Goal: Task Accomplishment & Management: Manage account settings

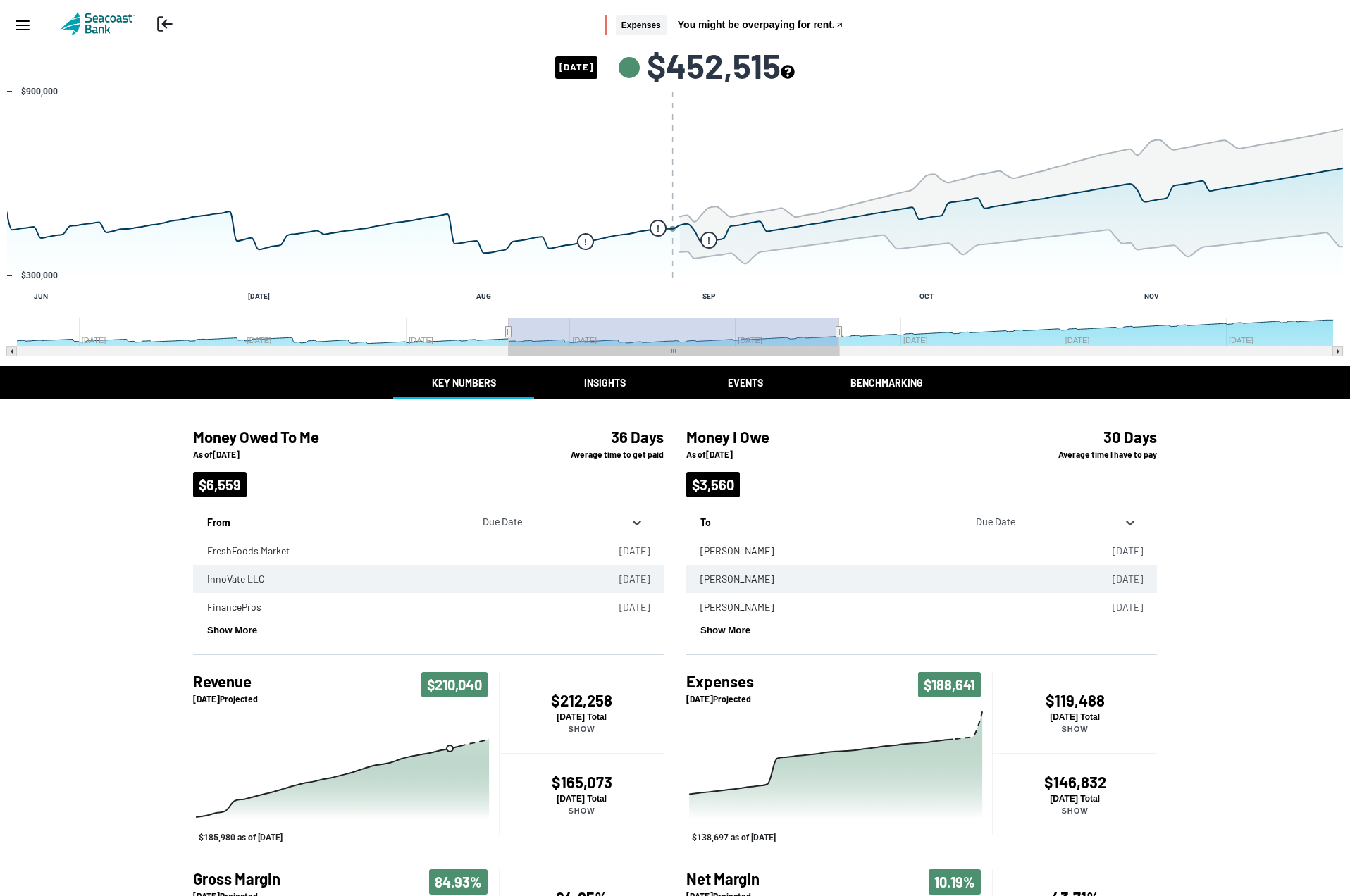
click at [755, 378] on button "Events" at bounding box center [746, 382] width 141 height 33
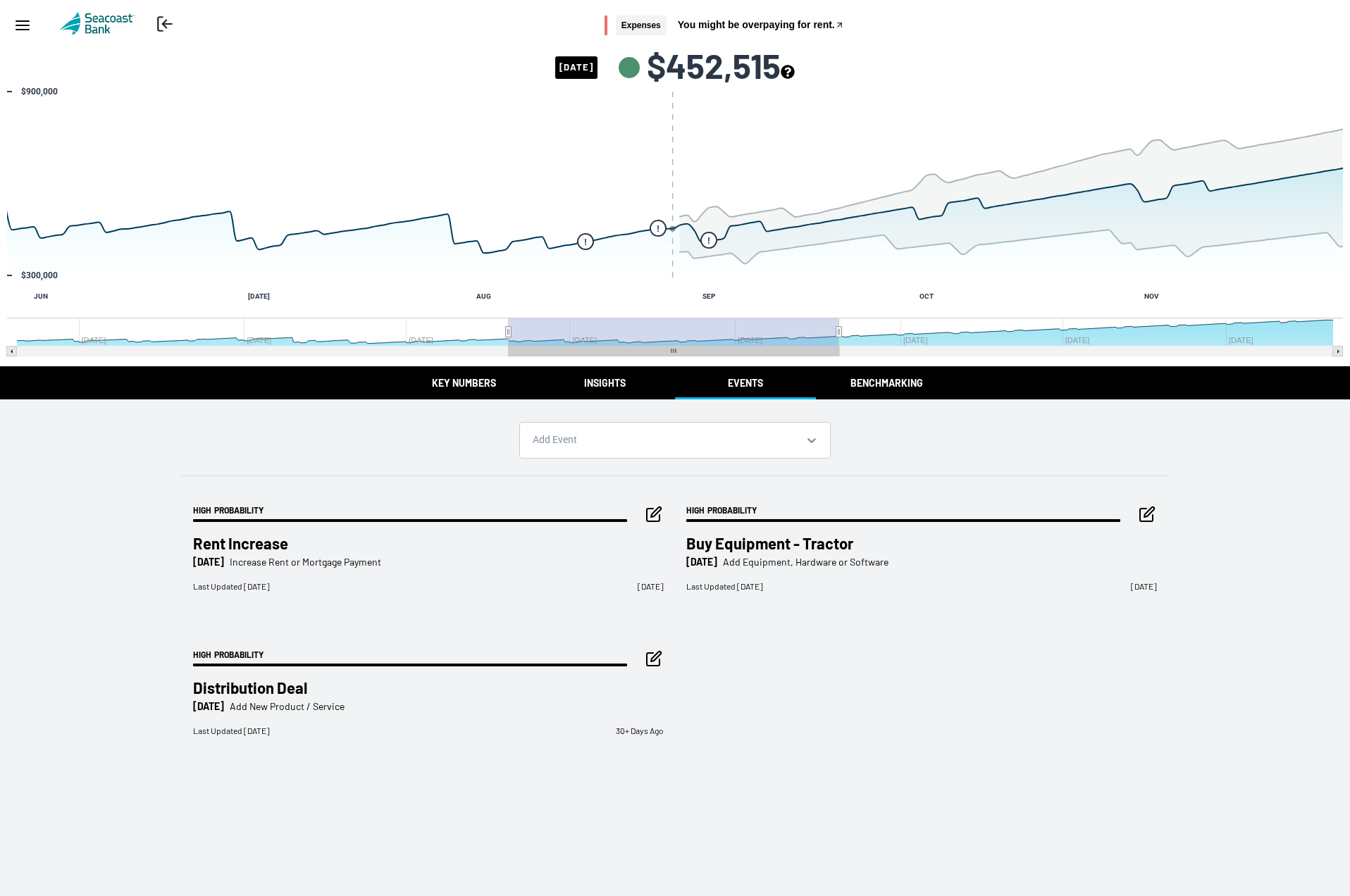
click at [648, 509] on icon "button" at bounding box center [653, 515] width 12 height 12
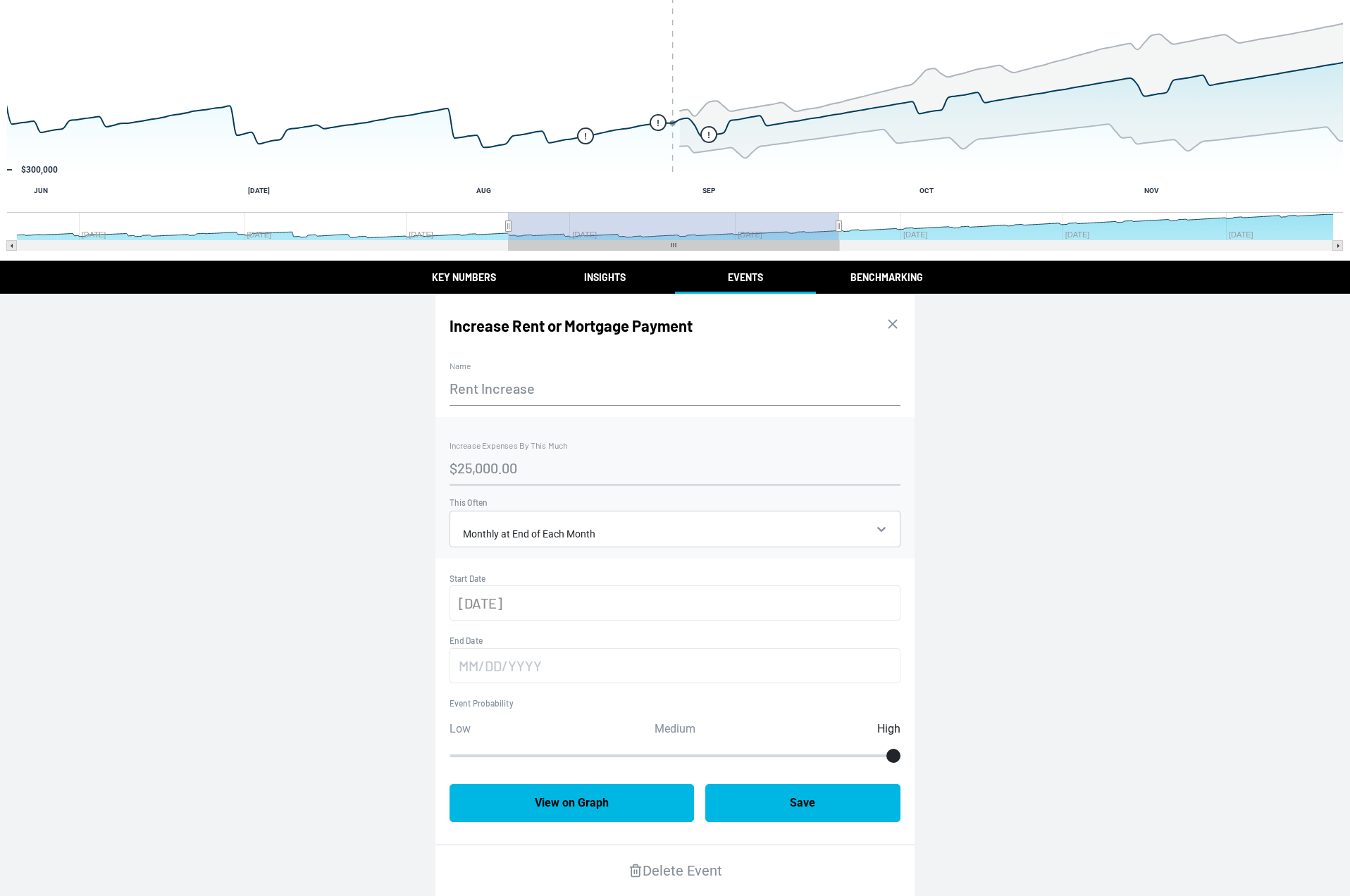
click at [574, 591] on input "[DATE]" at bounding box center [675, 603] width 451 height 35
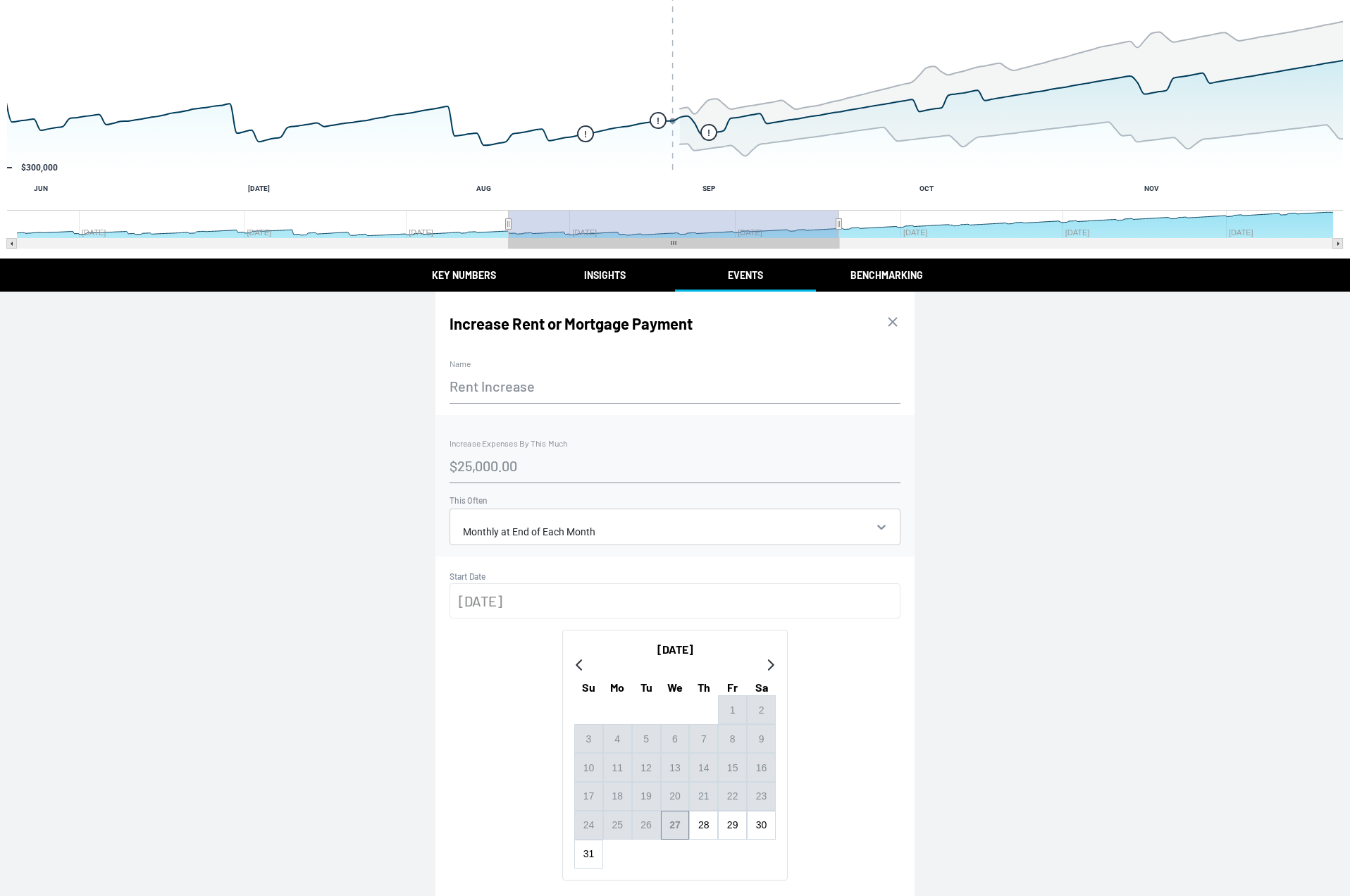
scroll to position [110, 0]
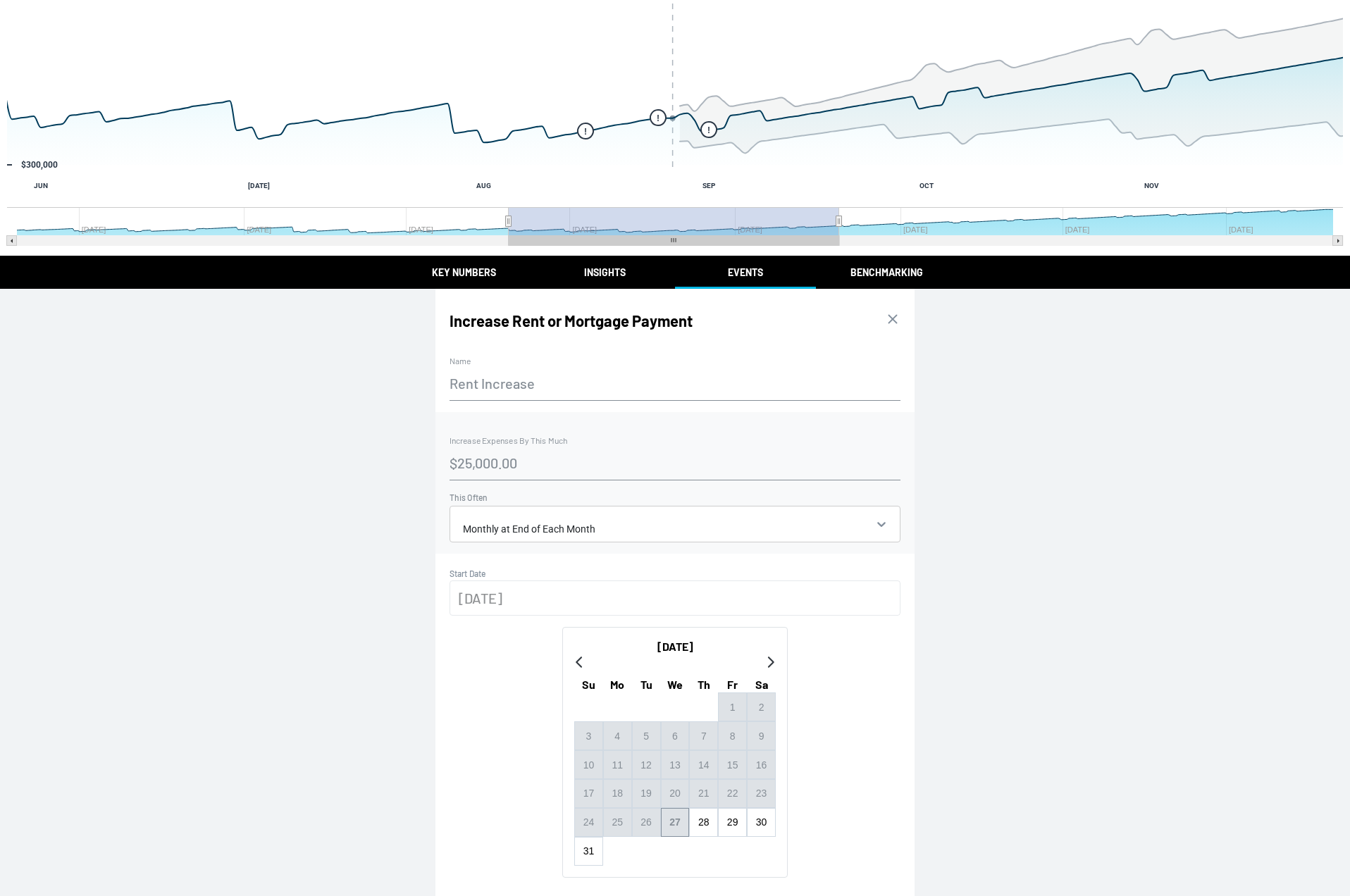
click at [776, 662] on div "[DATE] Su Mo Tu We Th Fr Sa 1 2 3 4 5 6 7 8 9 10 11 12 13 14 15 16 17 18 19 20 …" at bounding box center [675, 752] width 226 height 250
click at [765, 666] on icon "Go to next month" at bounding box center [770, 662] width 11 height 11
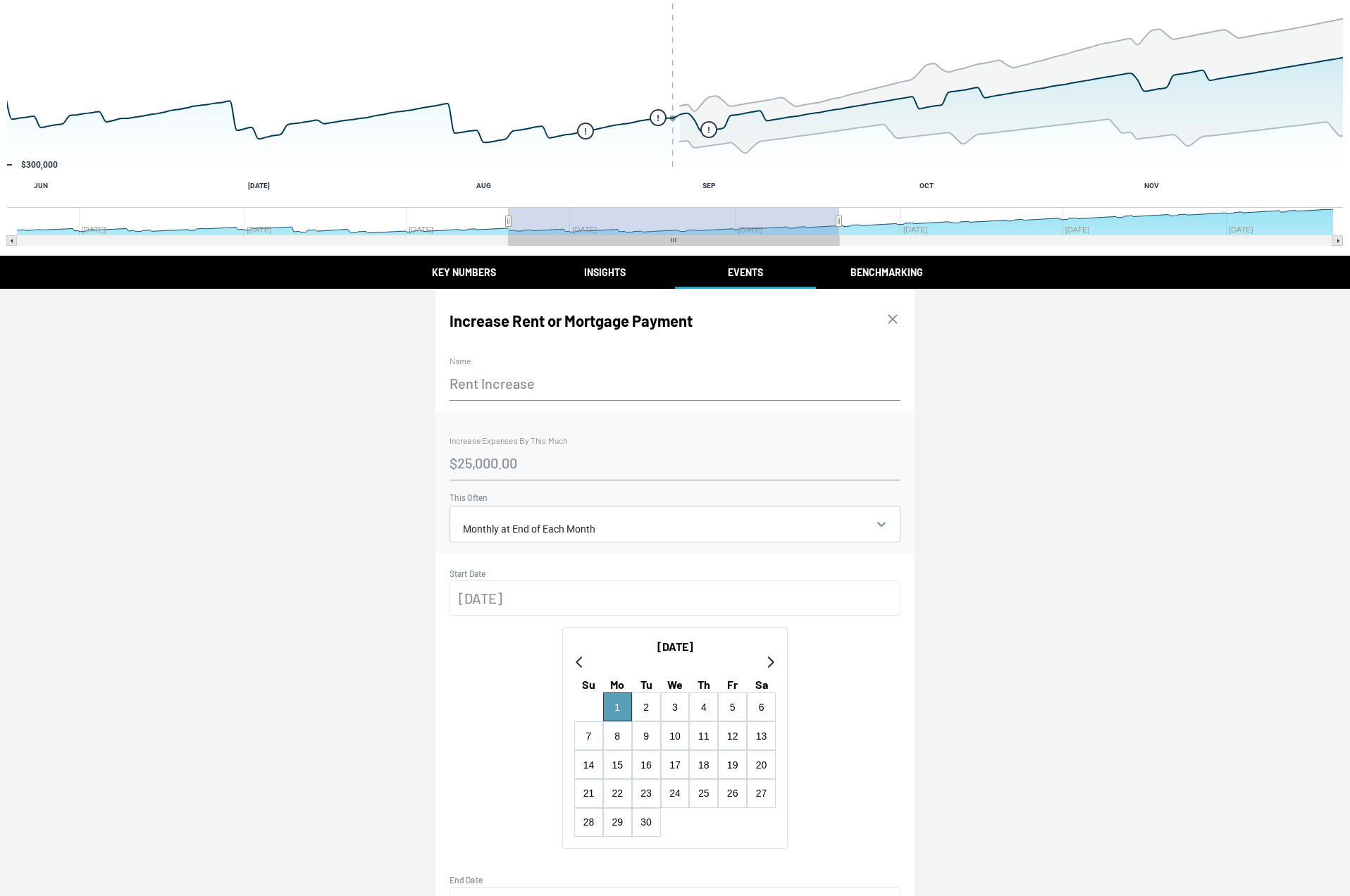
click at [765, 666] on icon "Go to next month" at bounding box center [770, 662] width 11 height 11
click at [677, 770] on button "15" at bounding box center [675, 765] width 29 height 29
type input "[DATE]"
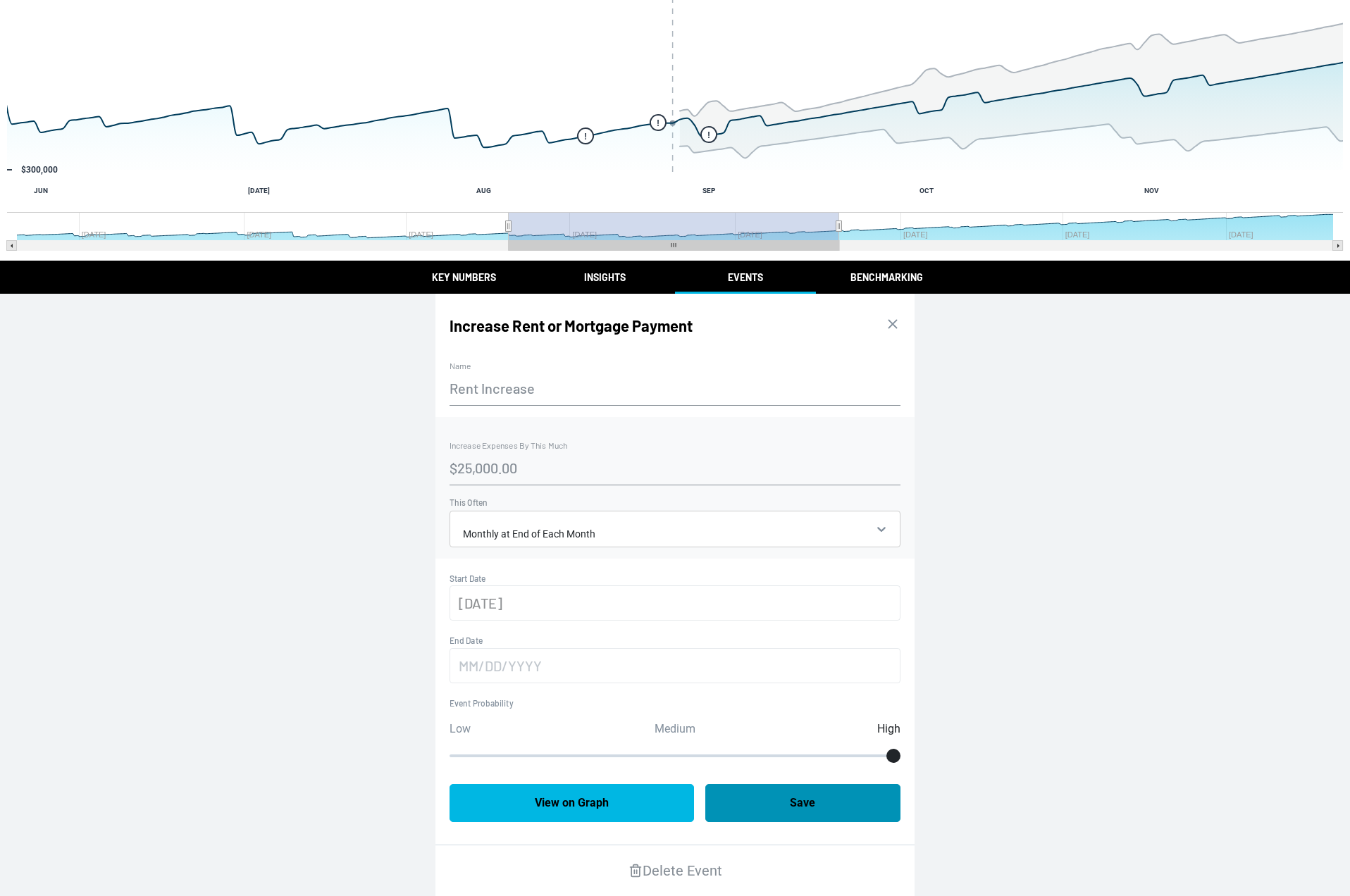
click at [761, 802] on button "Save" at bounding box center [803, 803] width 196 height 38
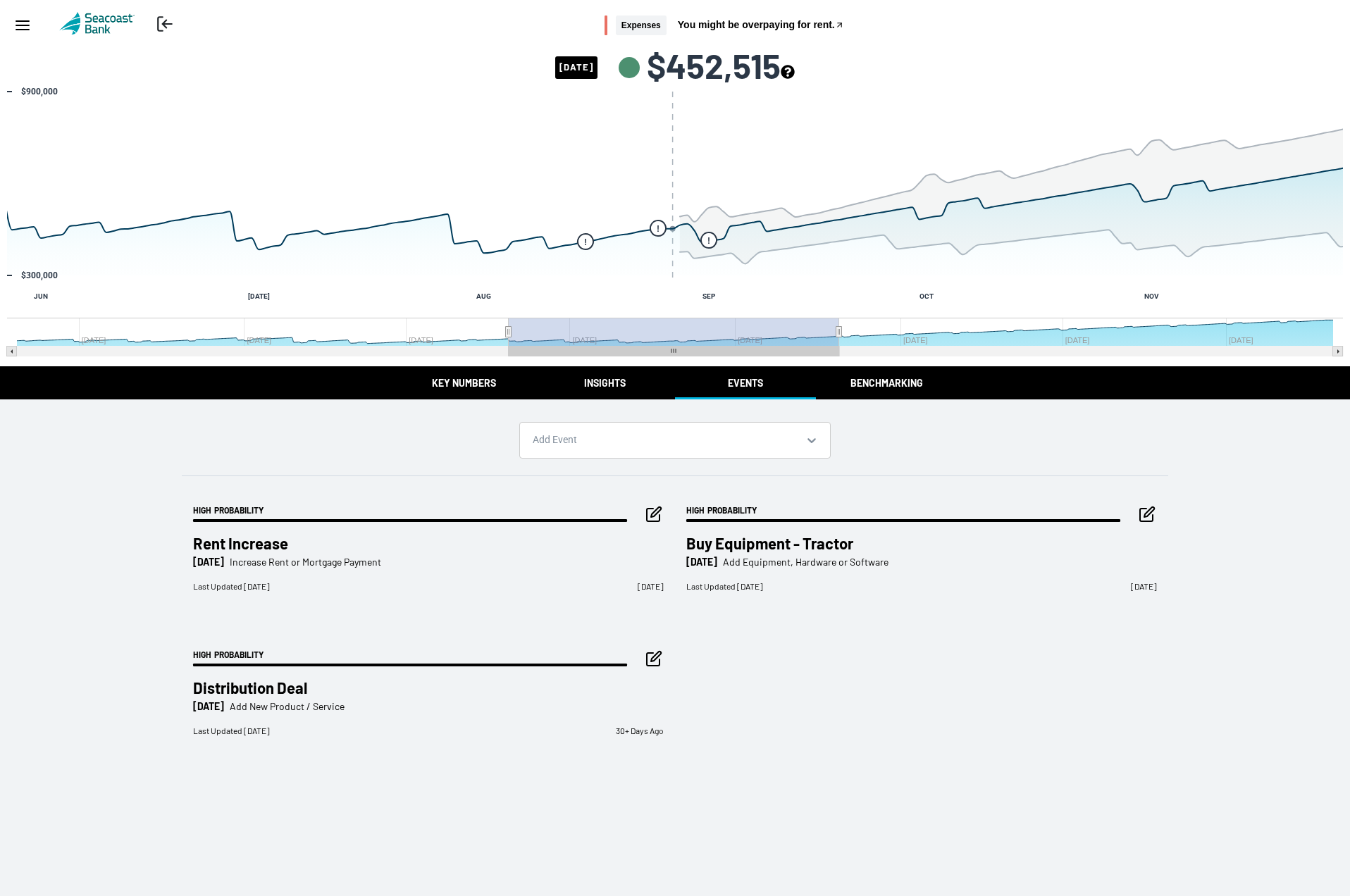
scroll to position [0, 0]
click at [1144, 509] on icon "button" at bounding box center [1146, 515] width 12 height 12
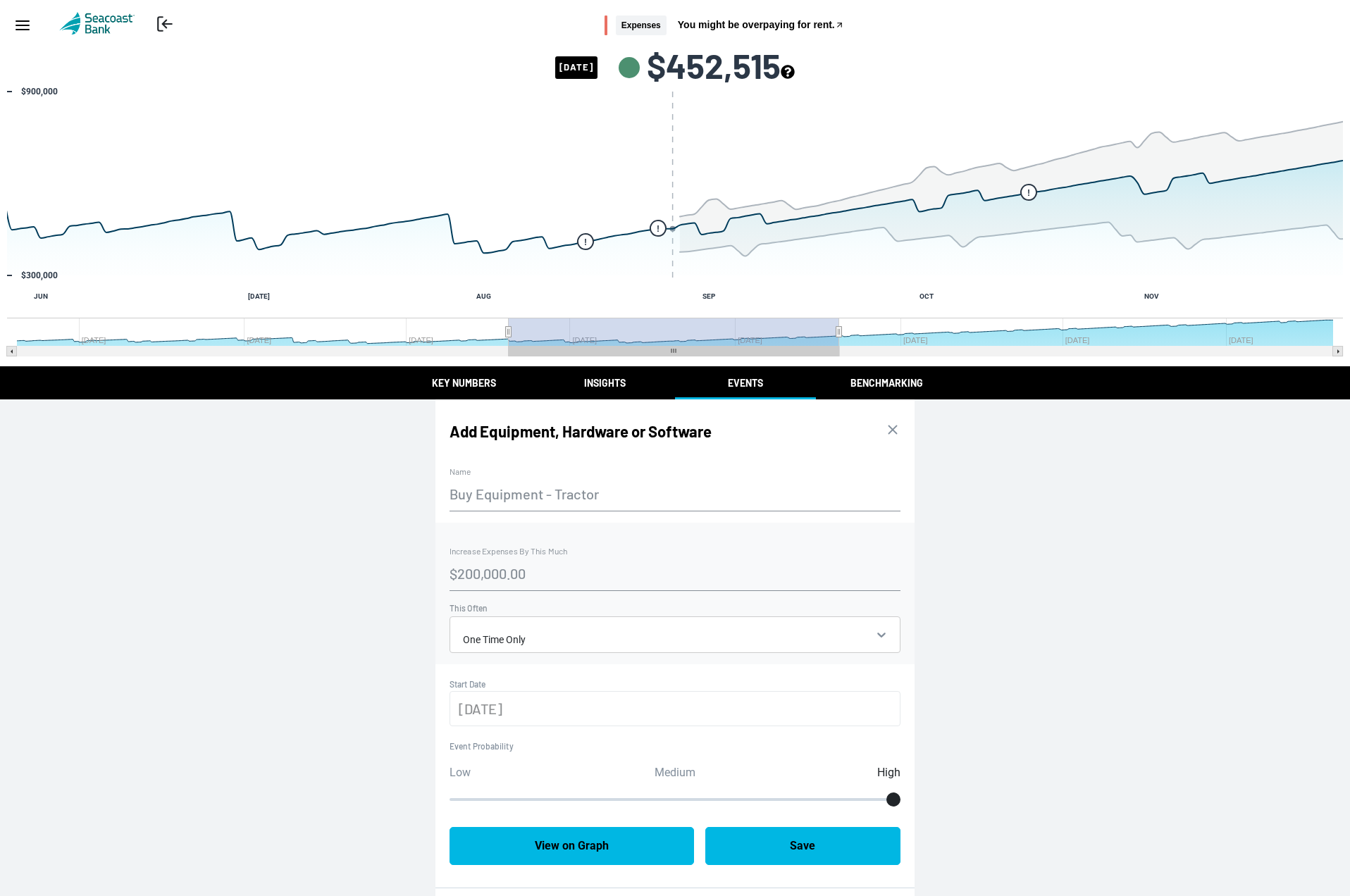
click at [528, 715] on input "[DATE]" at bounding box center [675, 709] width 451 height 35
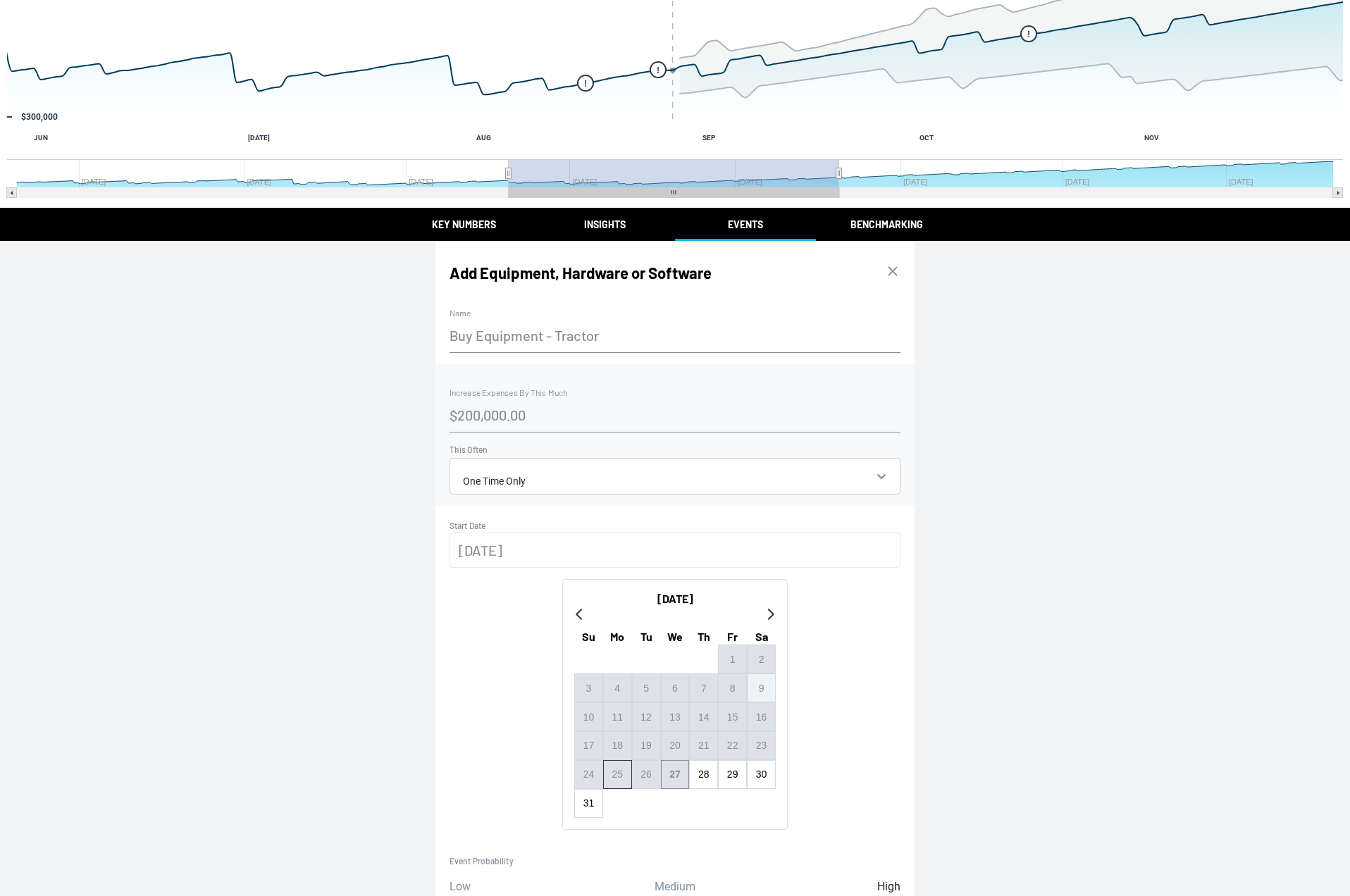
scroll to position [161, 0]
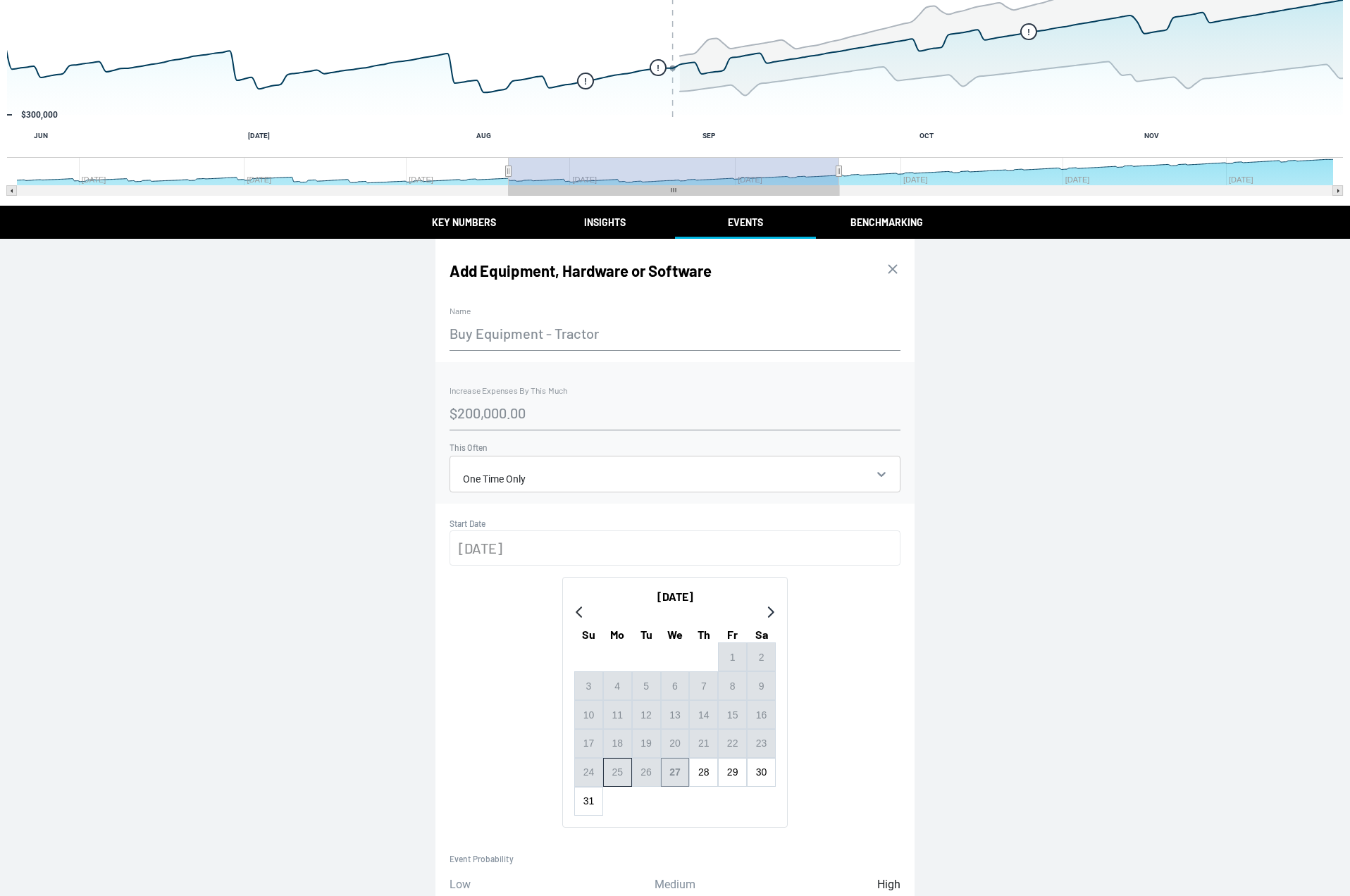
click at [768, 612] on icon "Go to next month" at bounding box center [770, 612] width 11 height 11
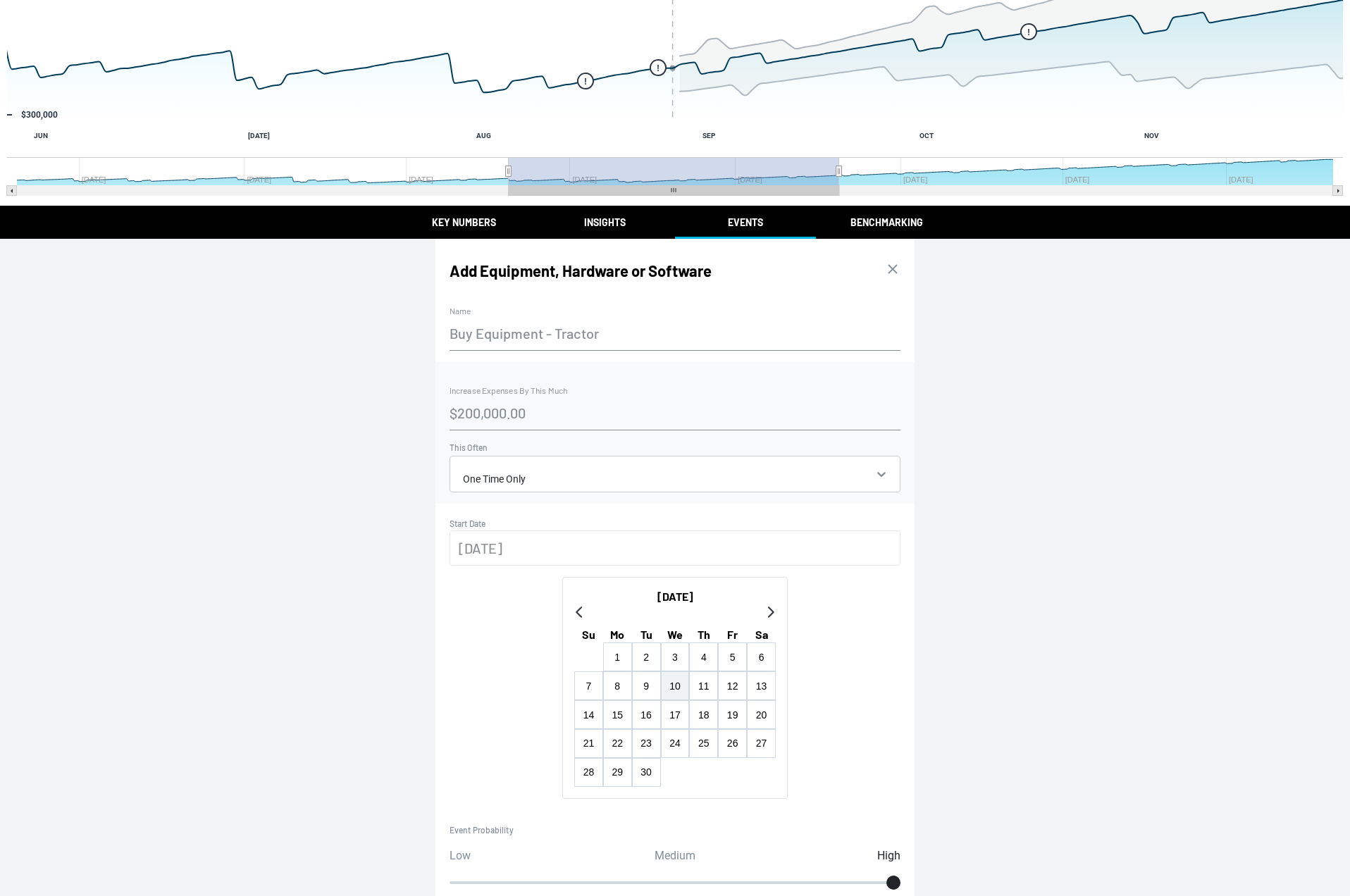
click at [675, 691] on button "10" at bounding box center [675, 686] width 29 height 29
type input "[DATE]"
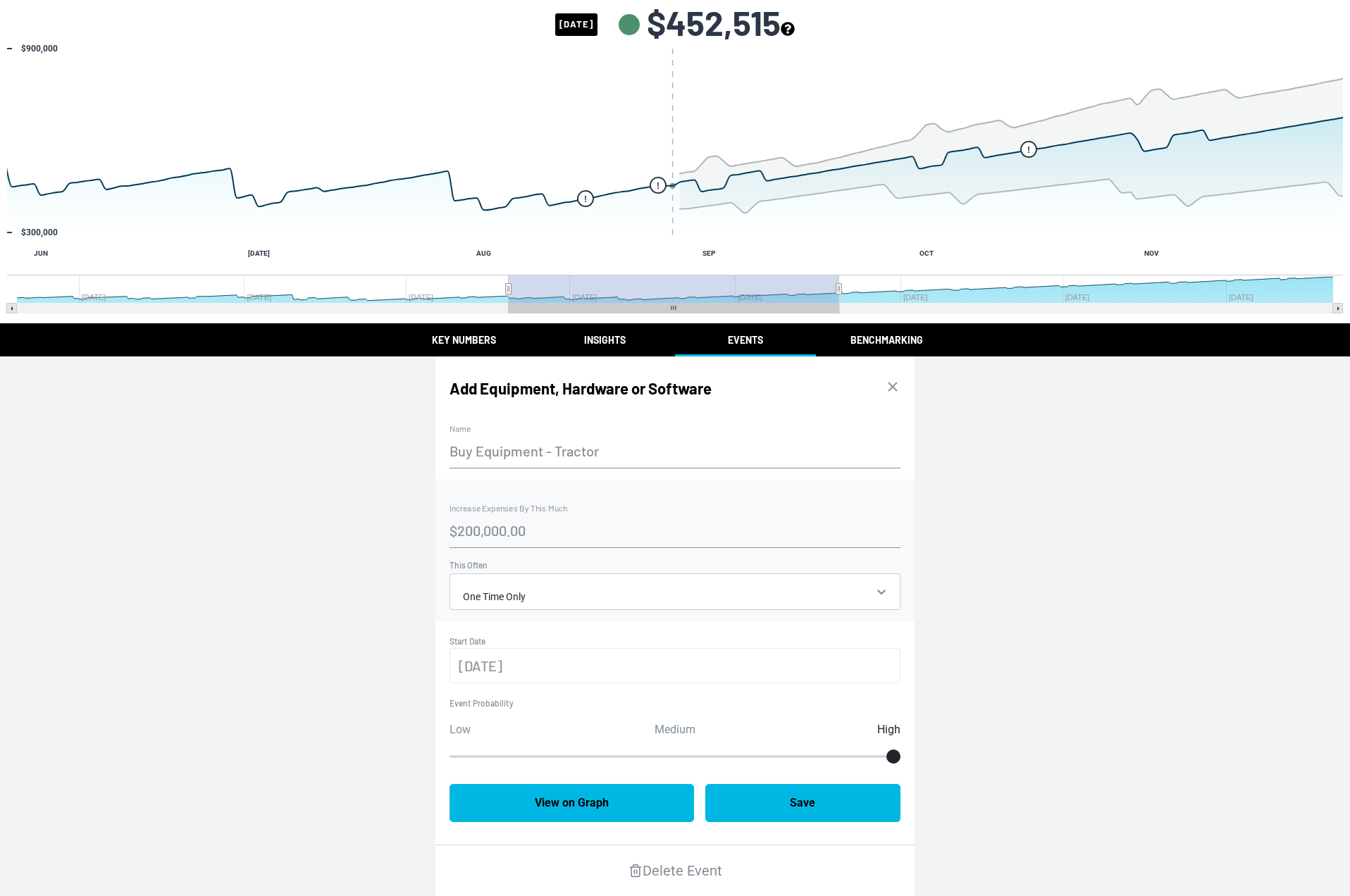
scroll to position [45, 0]
click at [805, 792] on button "Save" at bounding box center [803, 803] width 196 height 38
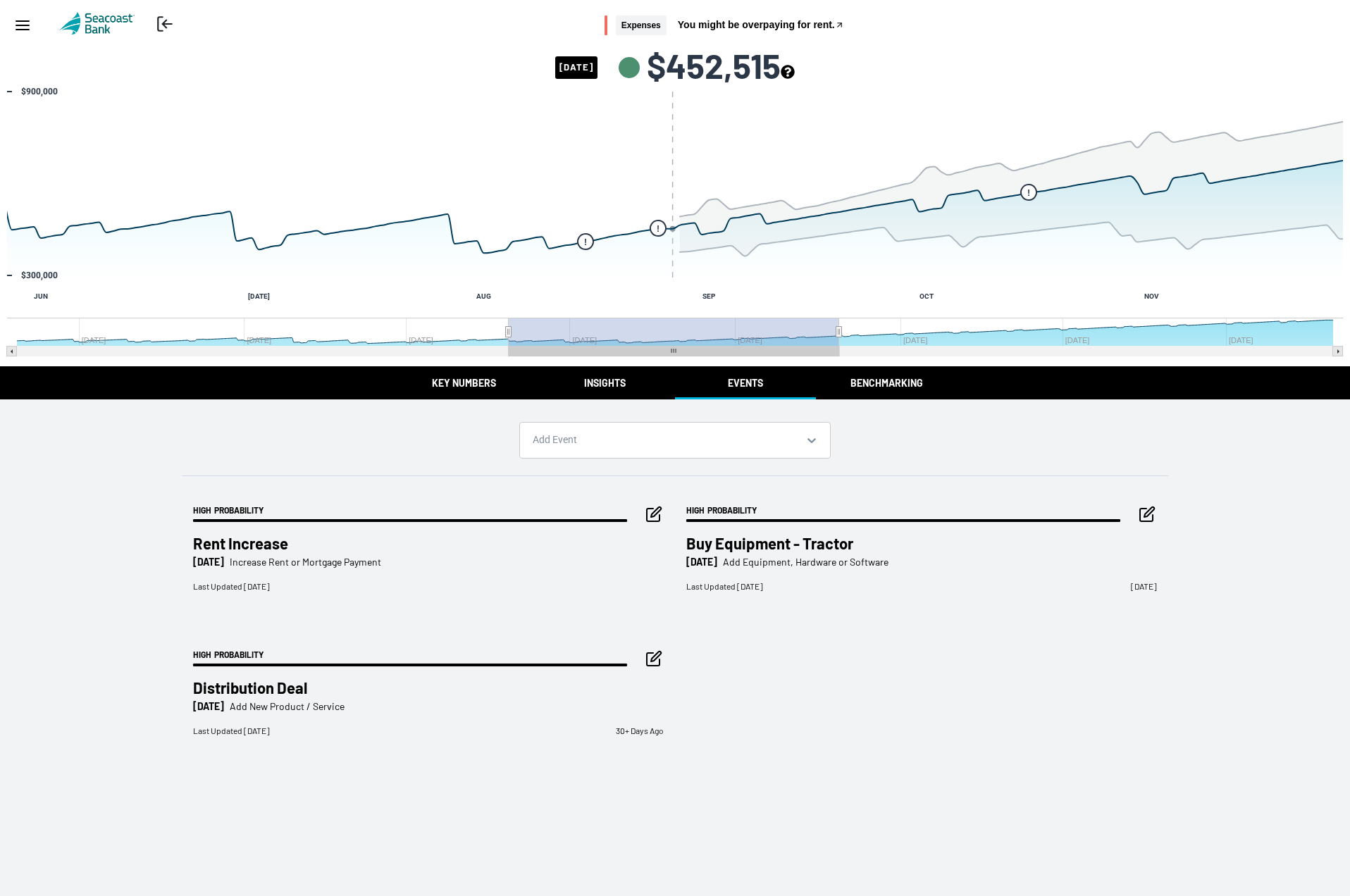
scroll to position [0, 0]
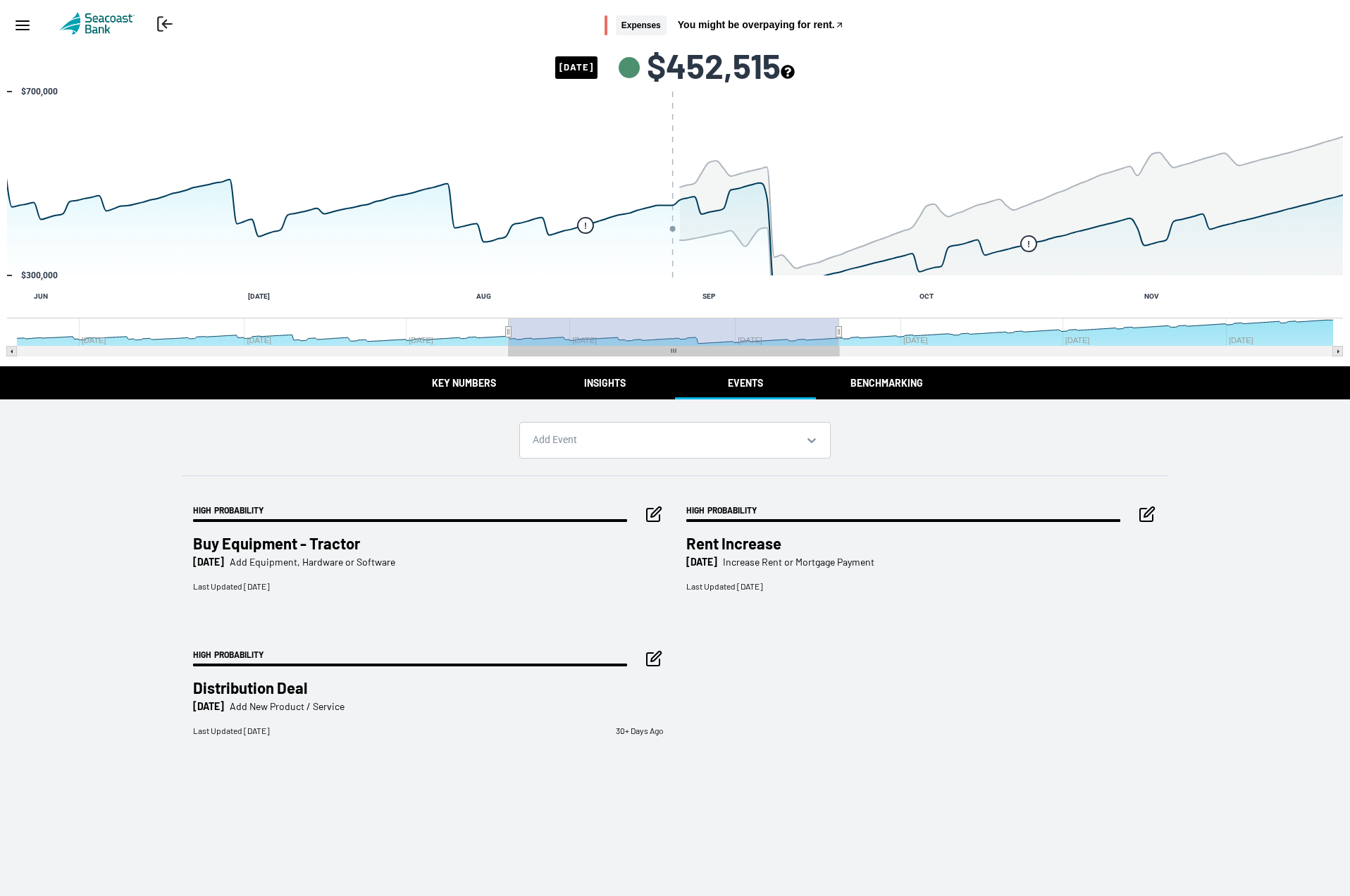
click at [649, 658] on icon "button" at bounding box center [653, 658] width 17 height 17
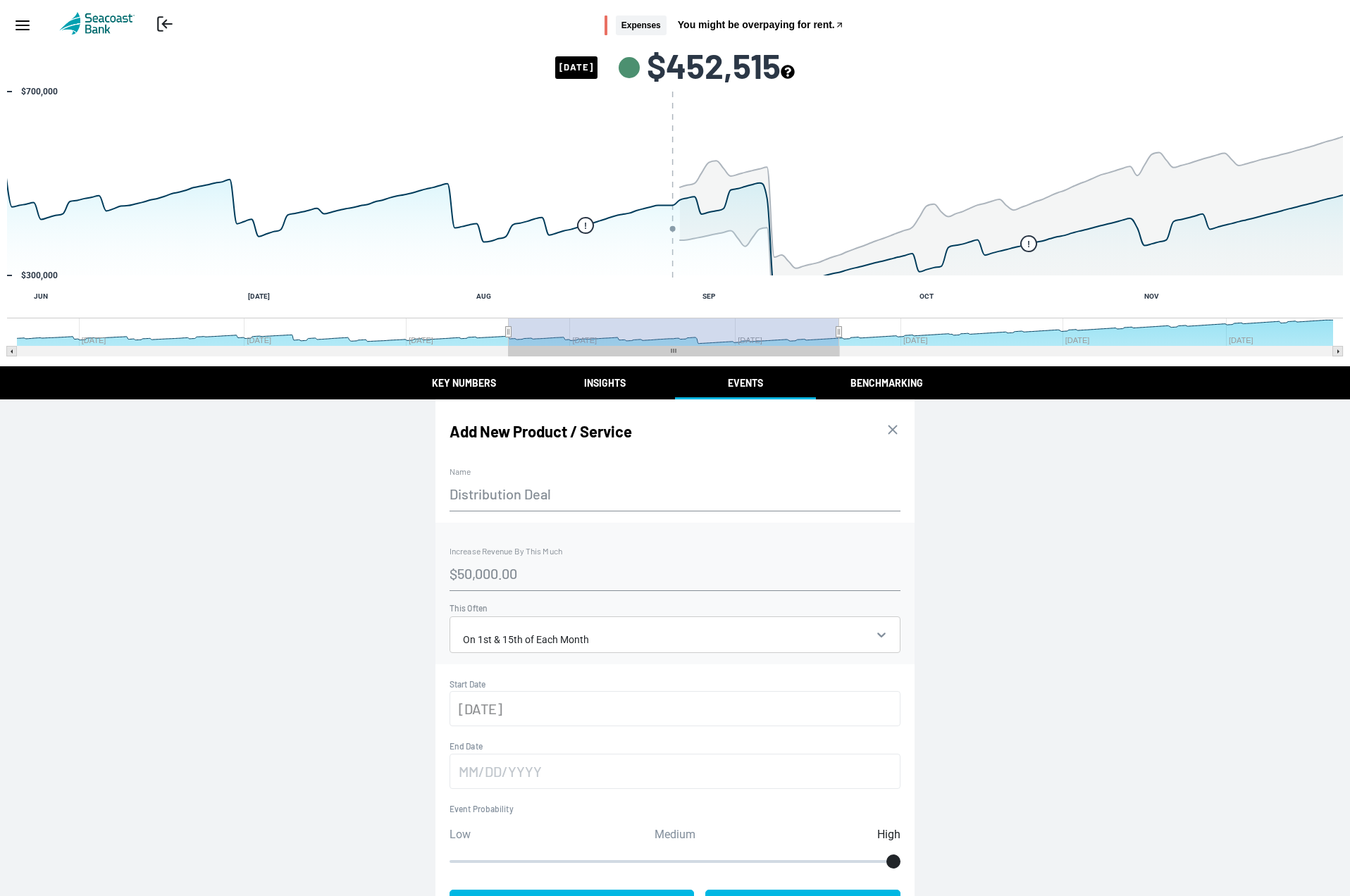
click at [550, 712] on input "[DATE]" at bounding box center [675, 709] width 451 height 35
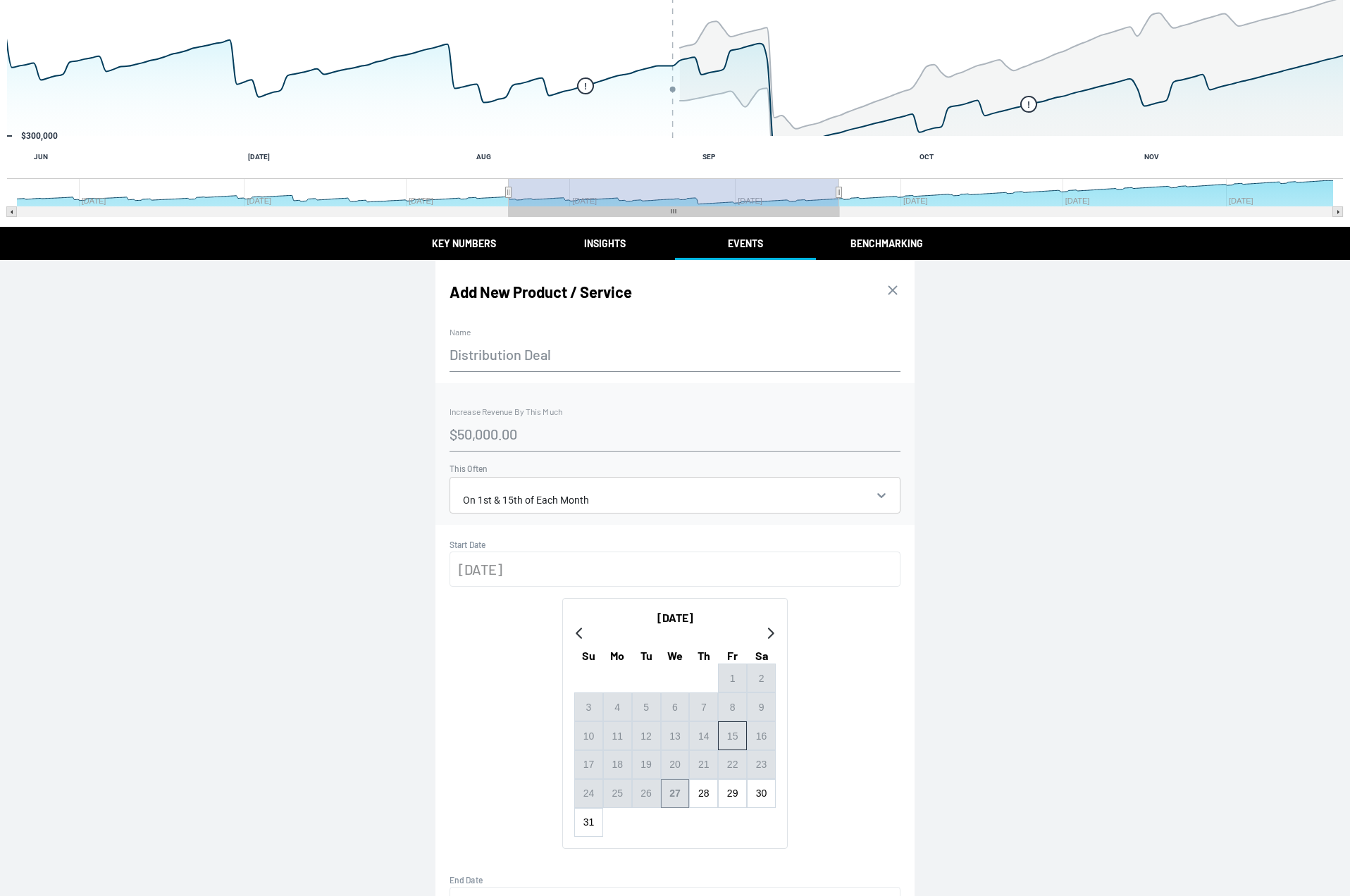
scroll to position [164, 0]
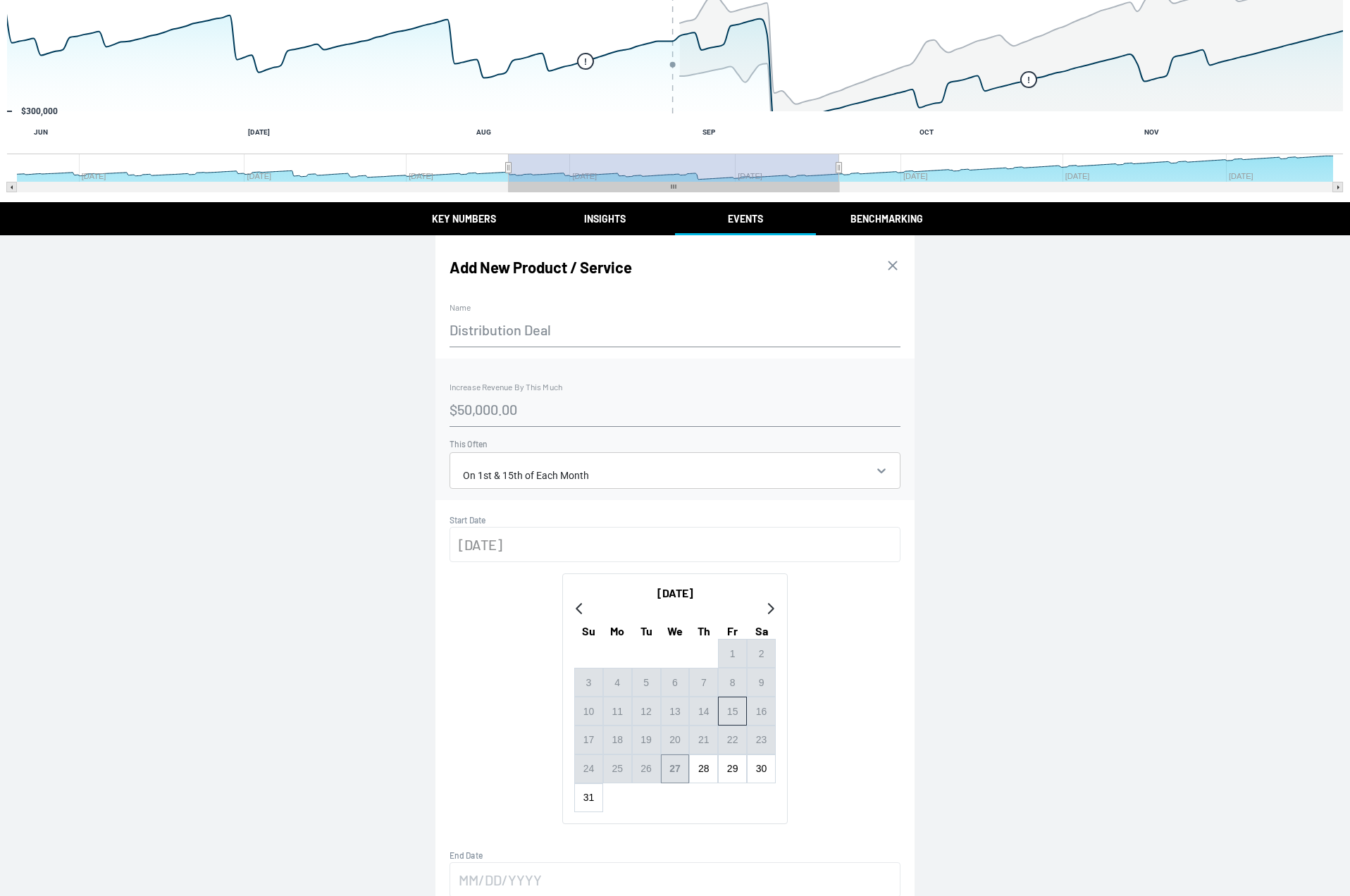
click at [755, 604] on div at bounding box center [675, 610] width 202 height 16
click at [766, 604] on icon "Go to next month" at bounding box center [770, 608] width 11 height 11
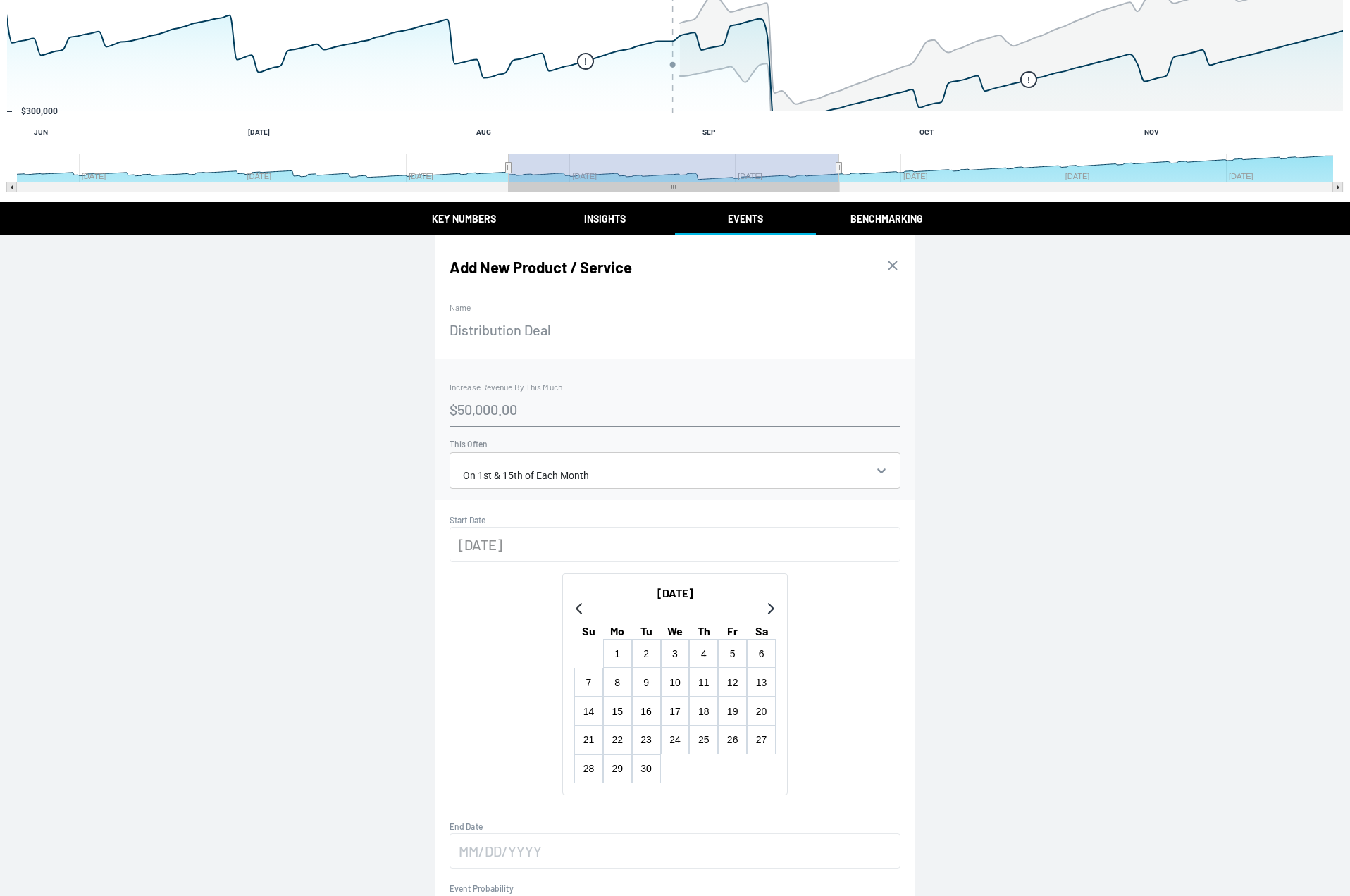
click at [766, 604] on icon "Go to next month" at bounding box center [770, 608] width 11 height 11
click at [678, 653] on button "1" at bounding box center [675, 654] width 29 height 29
type input "[DATE]"
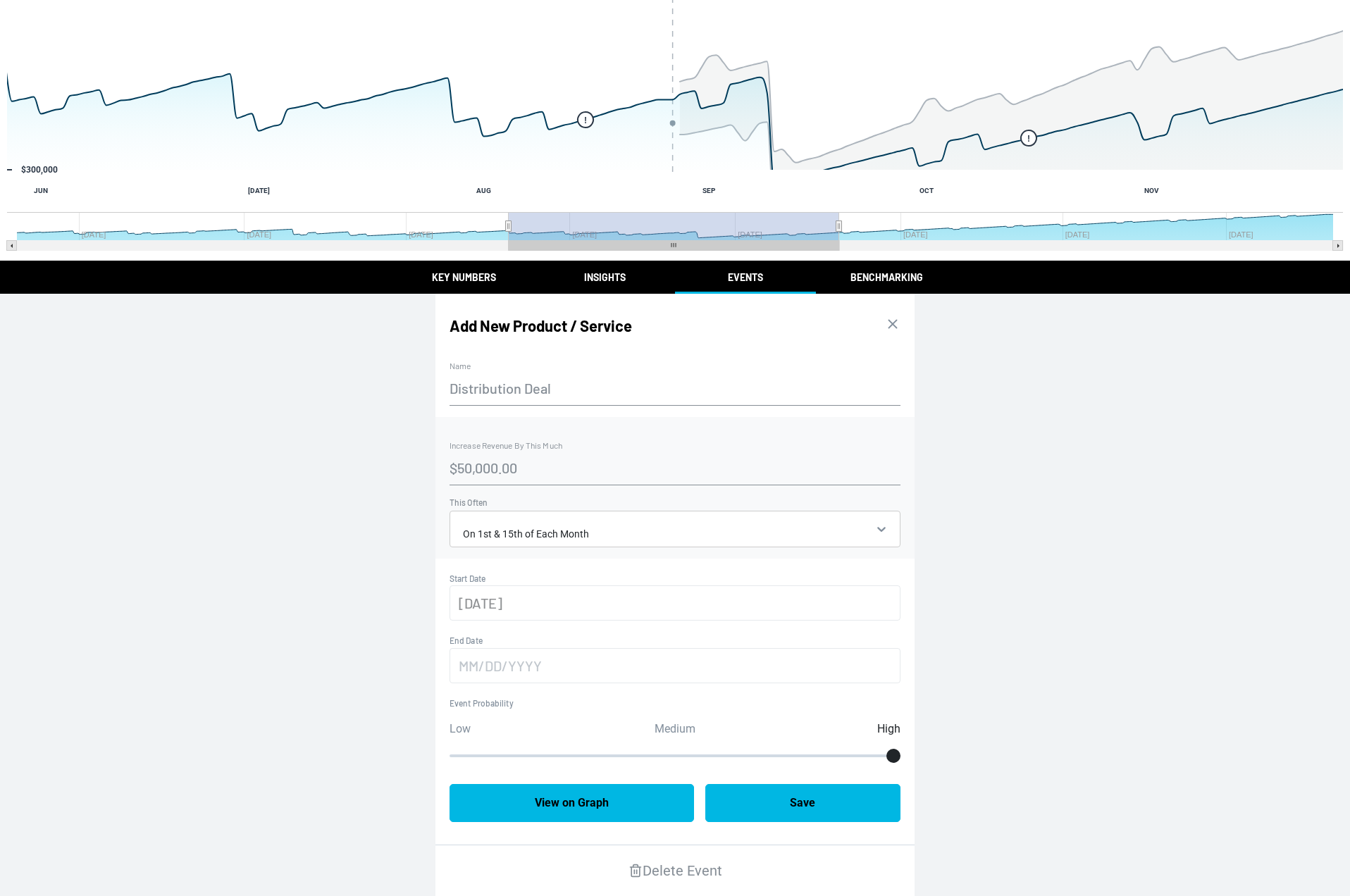
scroll to position [108, 0]
click at [797, 808] on button "Save" at bounding box center [803, 803] width 196 height 38
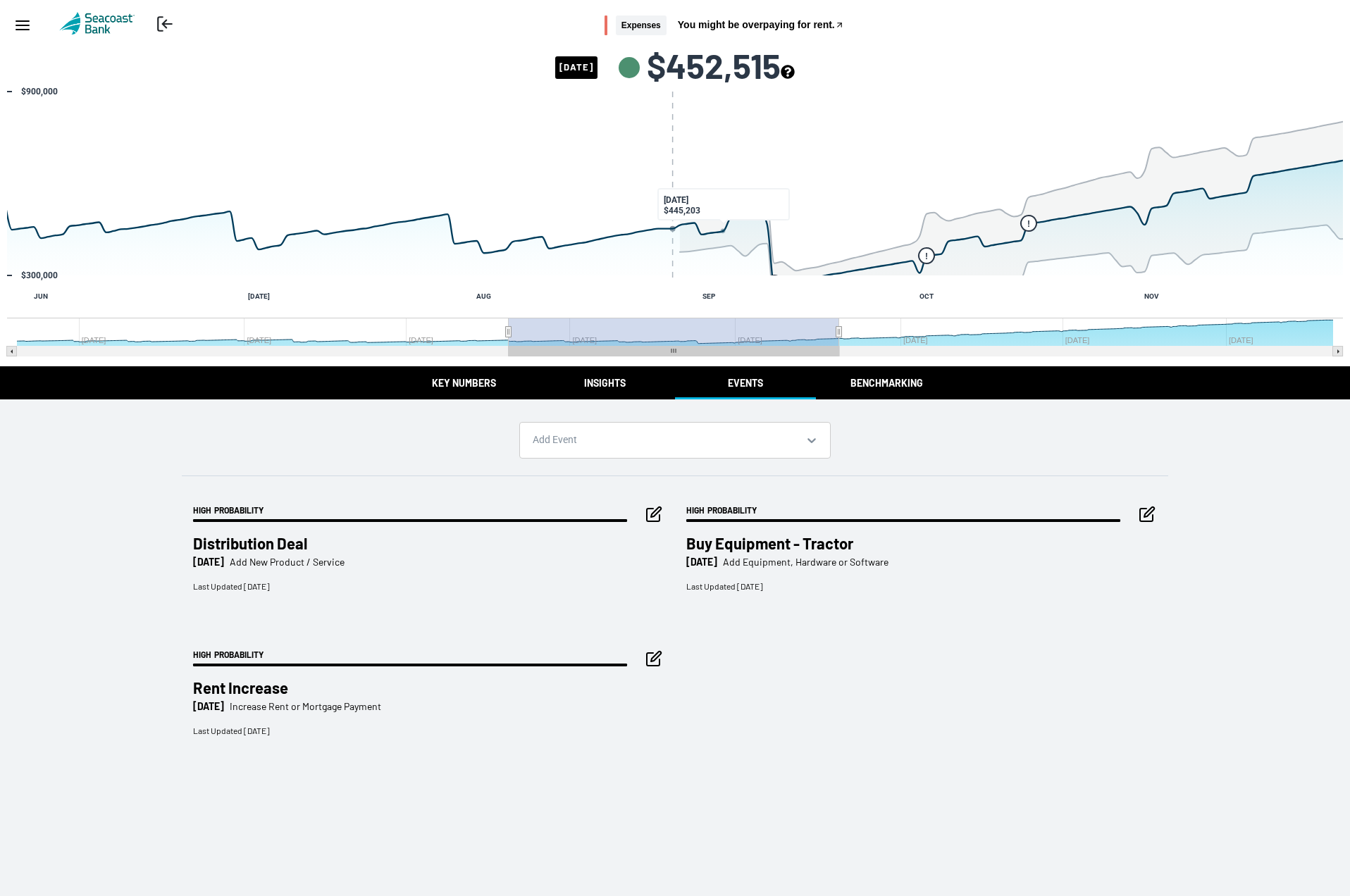
click at [423, 390] on button "Key Numbers" at bounding box center [463, 382] width 141 height 33
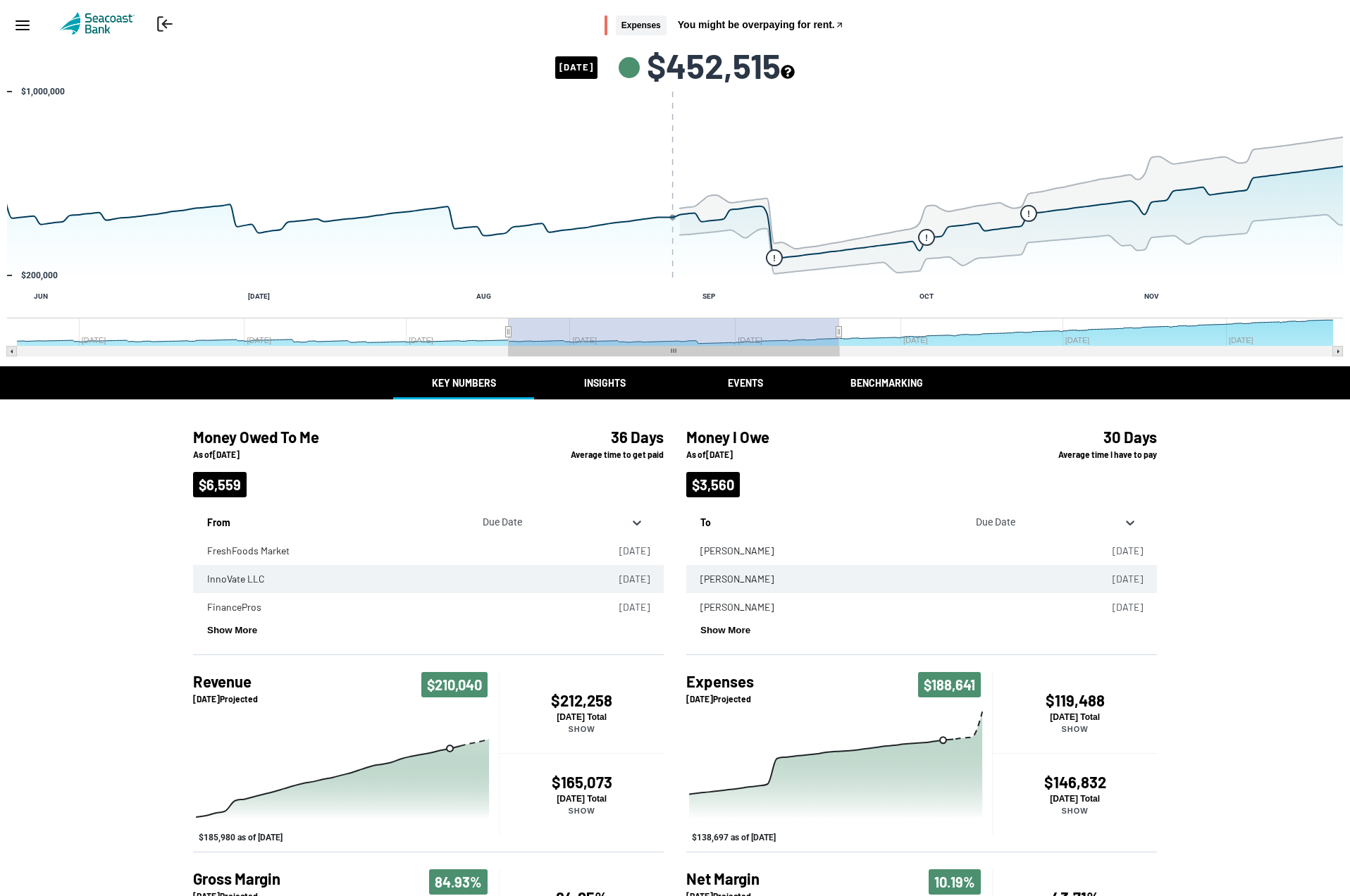
click at [596, 384] on button "Insights" at bounding box center [604, 382] width 141 height 33
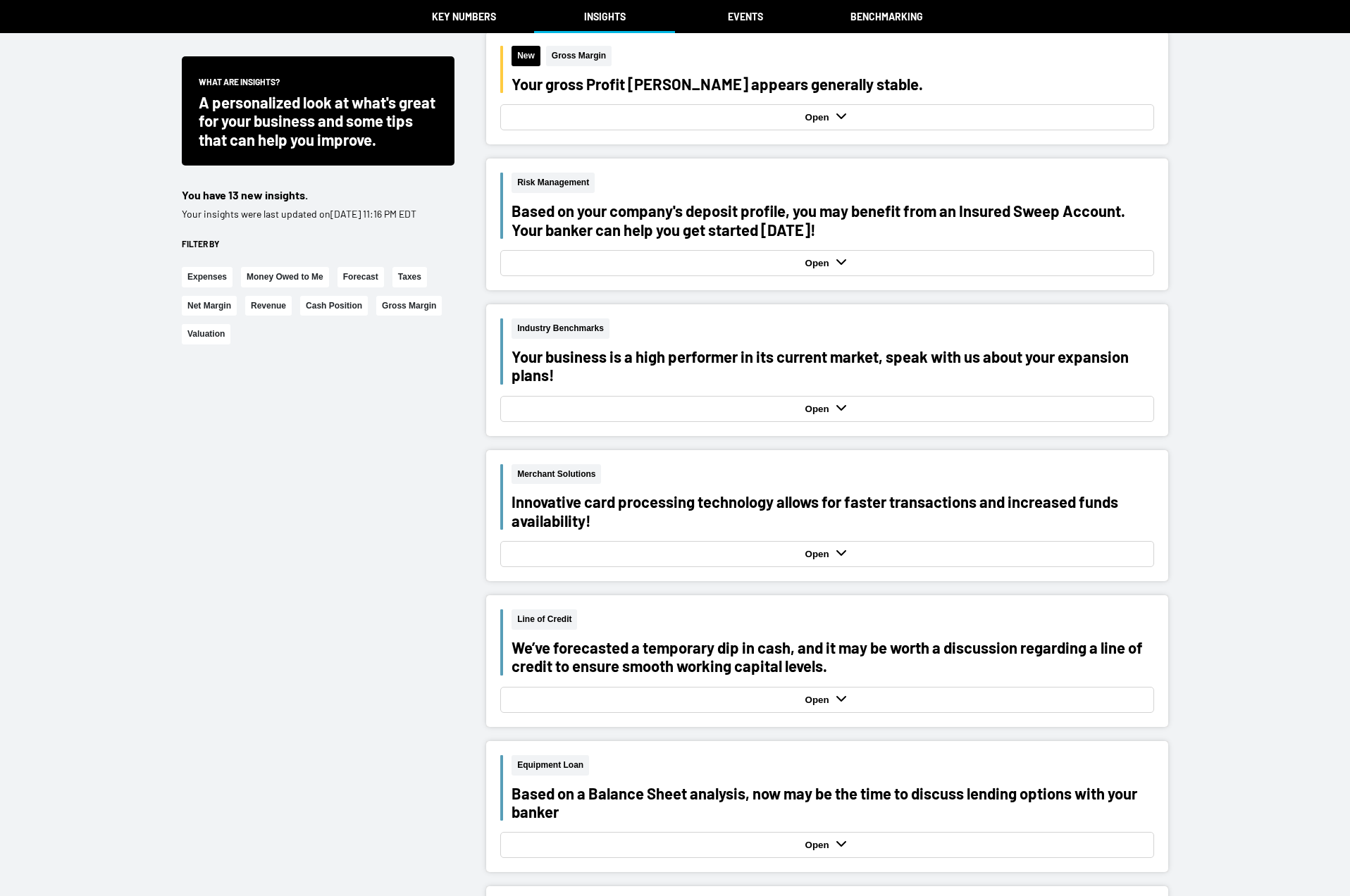
scroll to position [2540, 0]
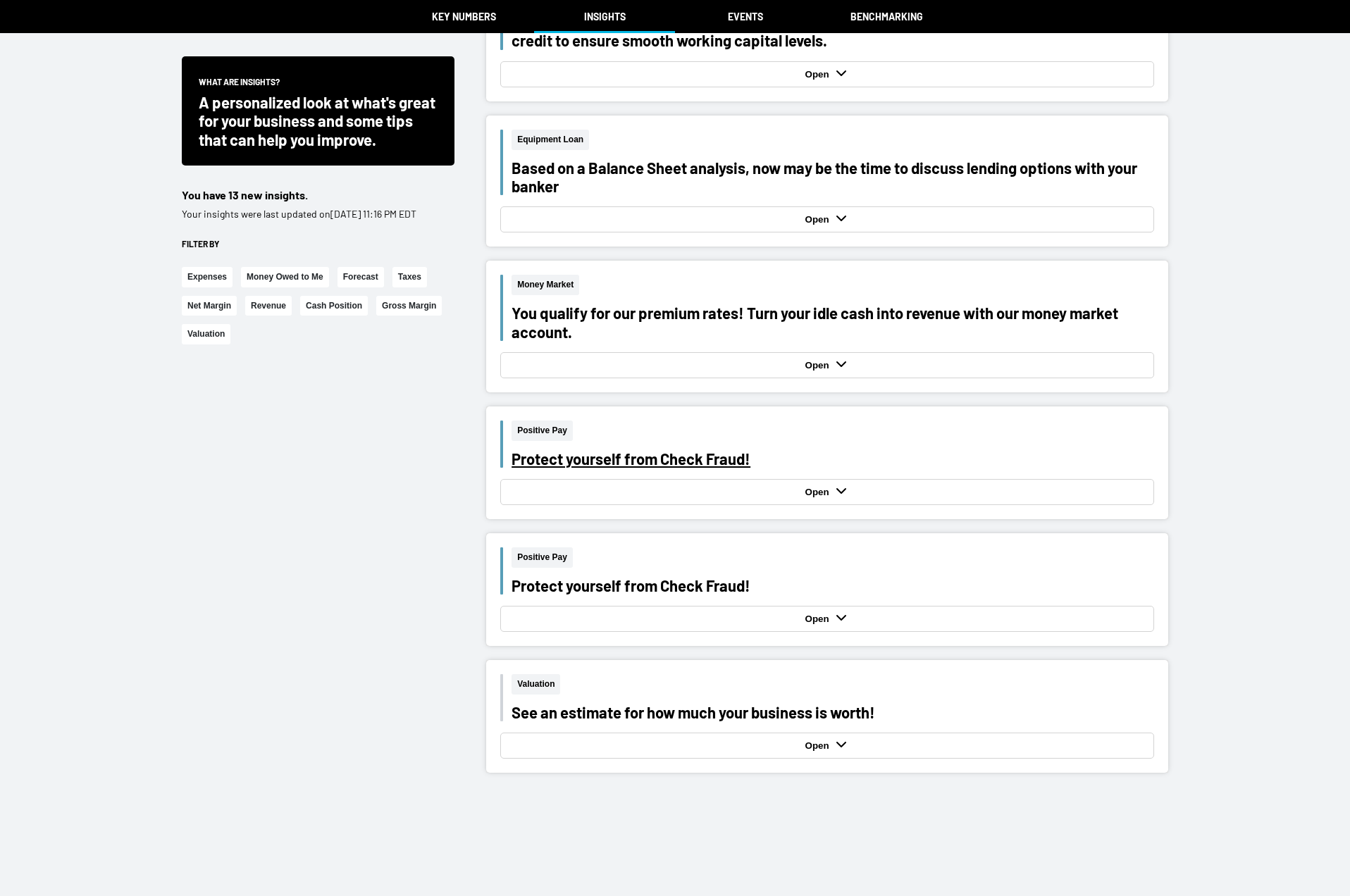
click at [689, 463] on div "Protect yourself from Check Fraud!" at bounding box center [833, 458] width 642 height 18
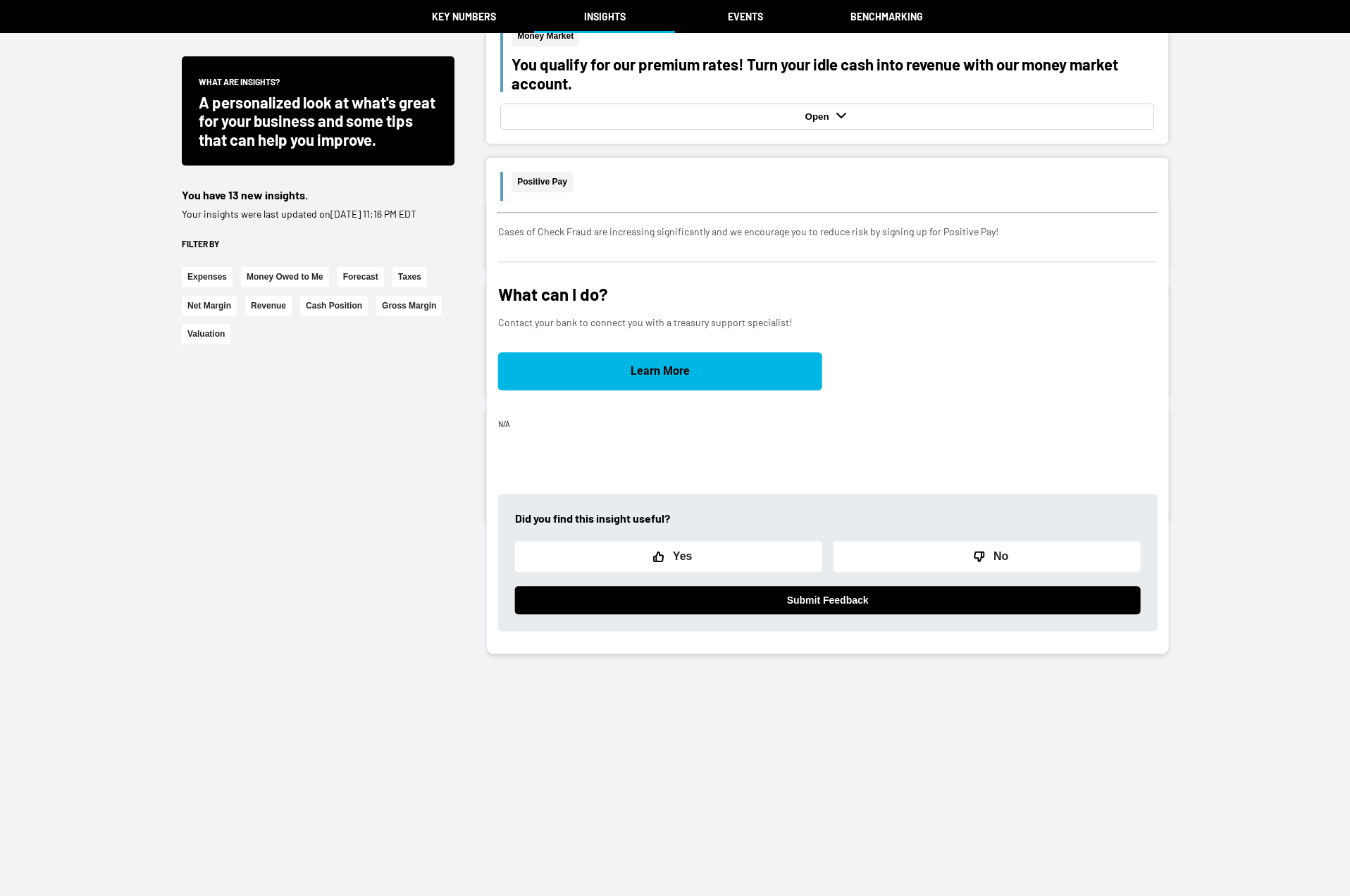
scroll to position [2895, 0]
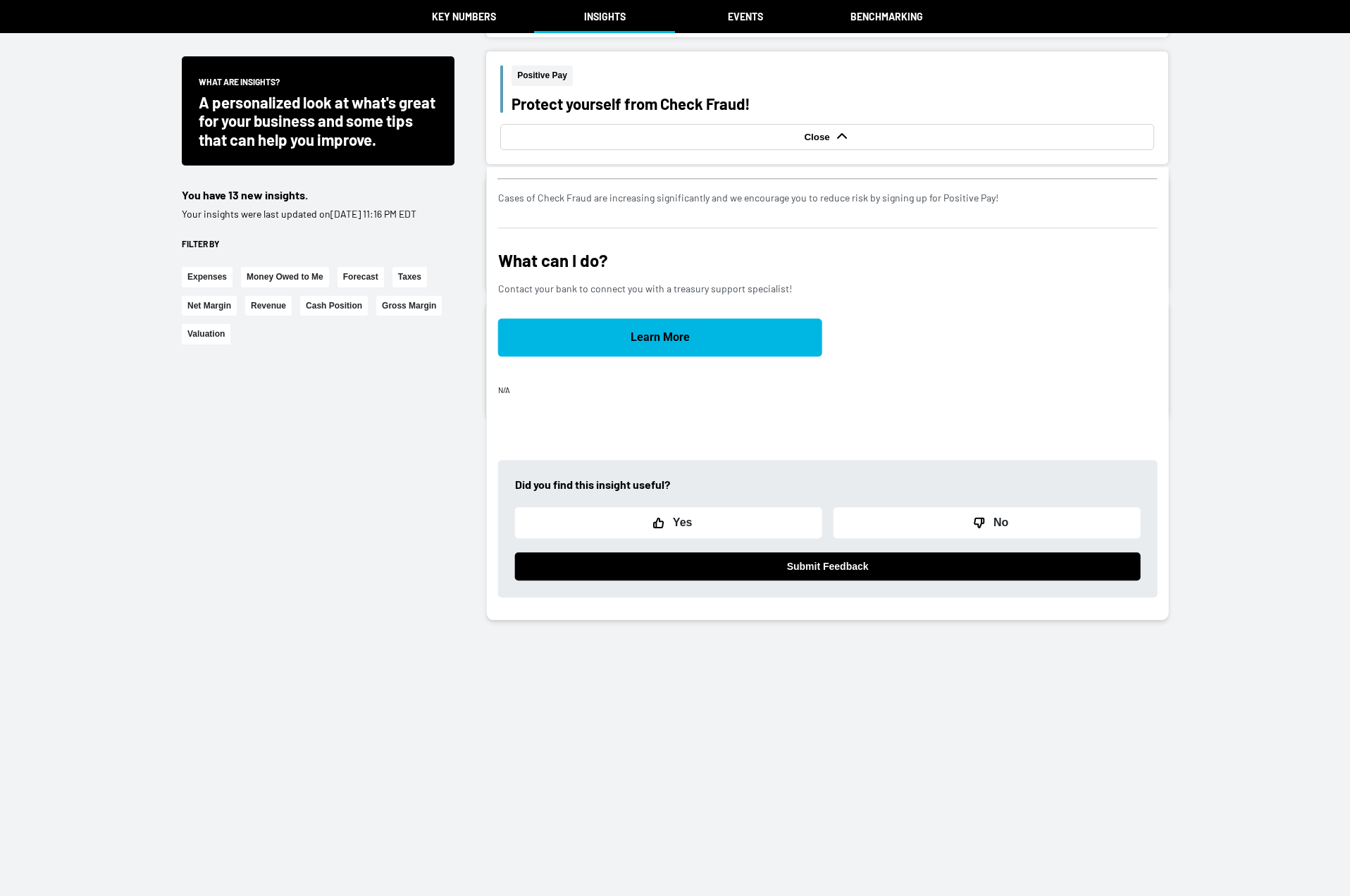
click at [692, 139] on div "Close" at bounding box center [827, 137] width 647 height 19
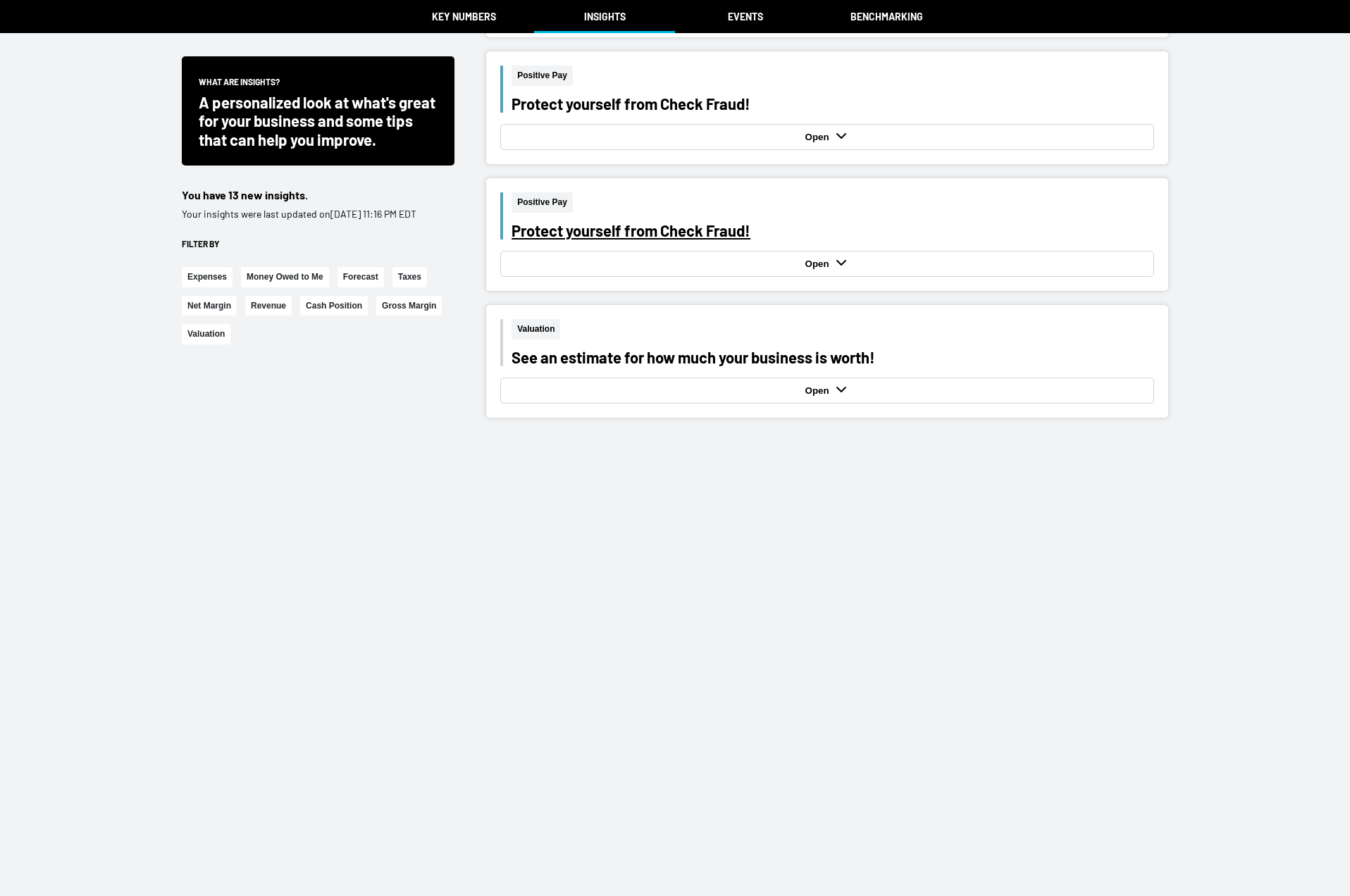
click at [664, 239] on div "Protect yourself from Check Fraud!" at bounding box center [833, 230] width 642 height 18
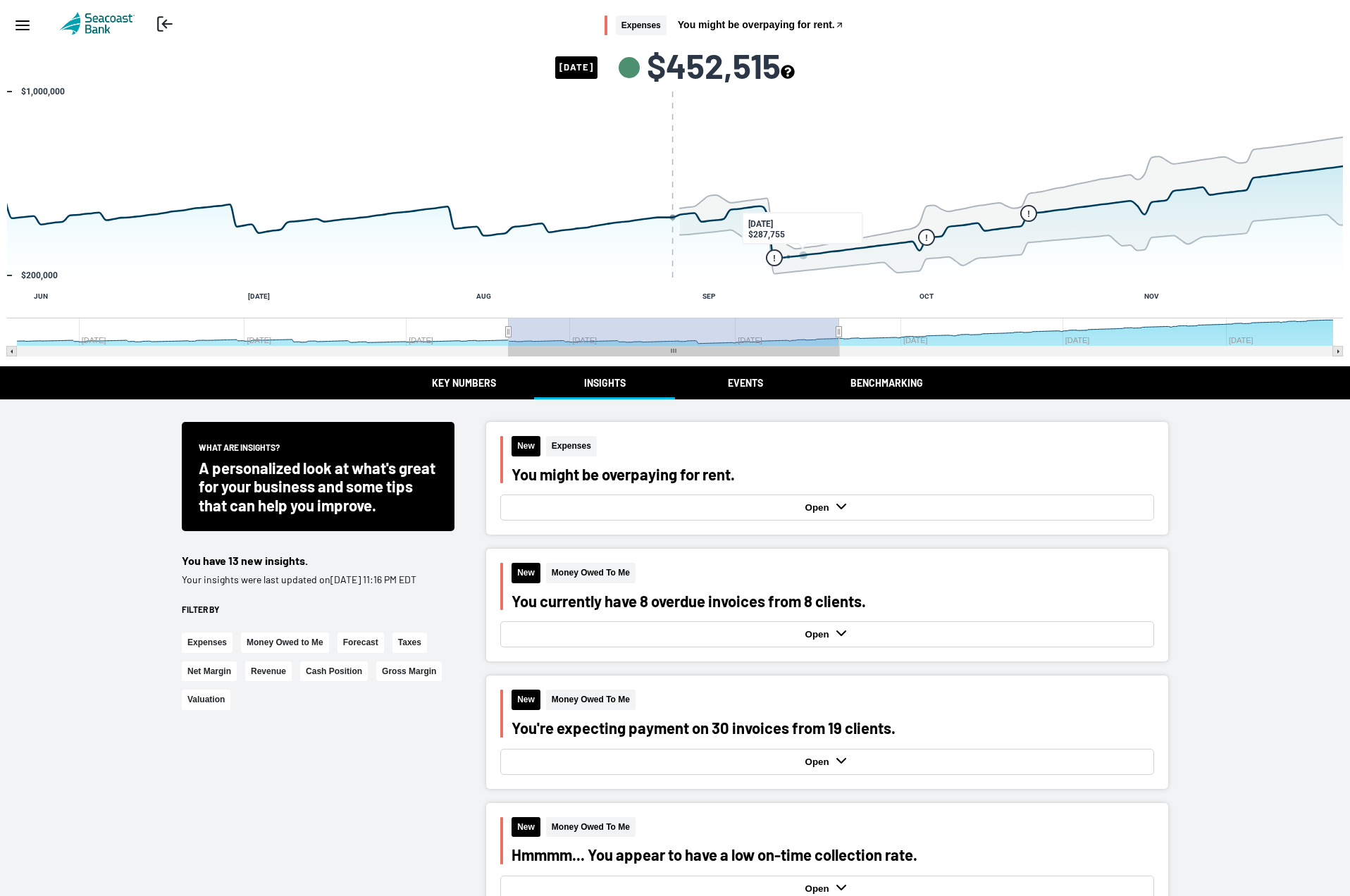
click at [880, 370] on button "Benchmarking" at bounding box center [887, 382] width 141 height 33
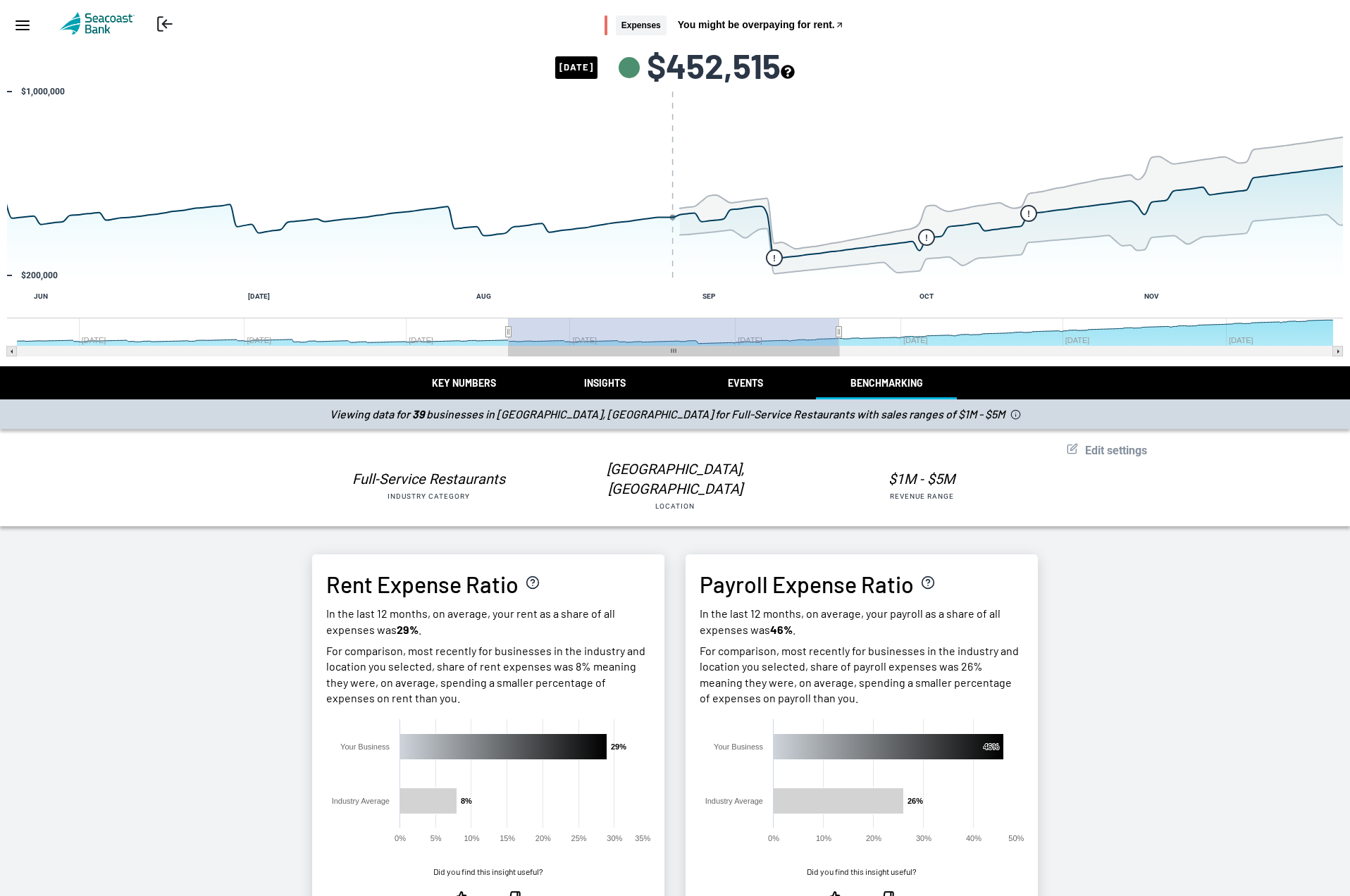
click at [1106, 455] on span "Edit settings" at bounding box center [1116, 450] width 62 height 13
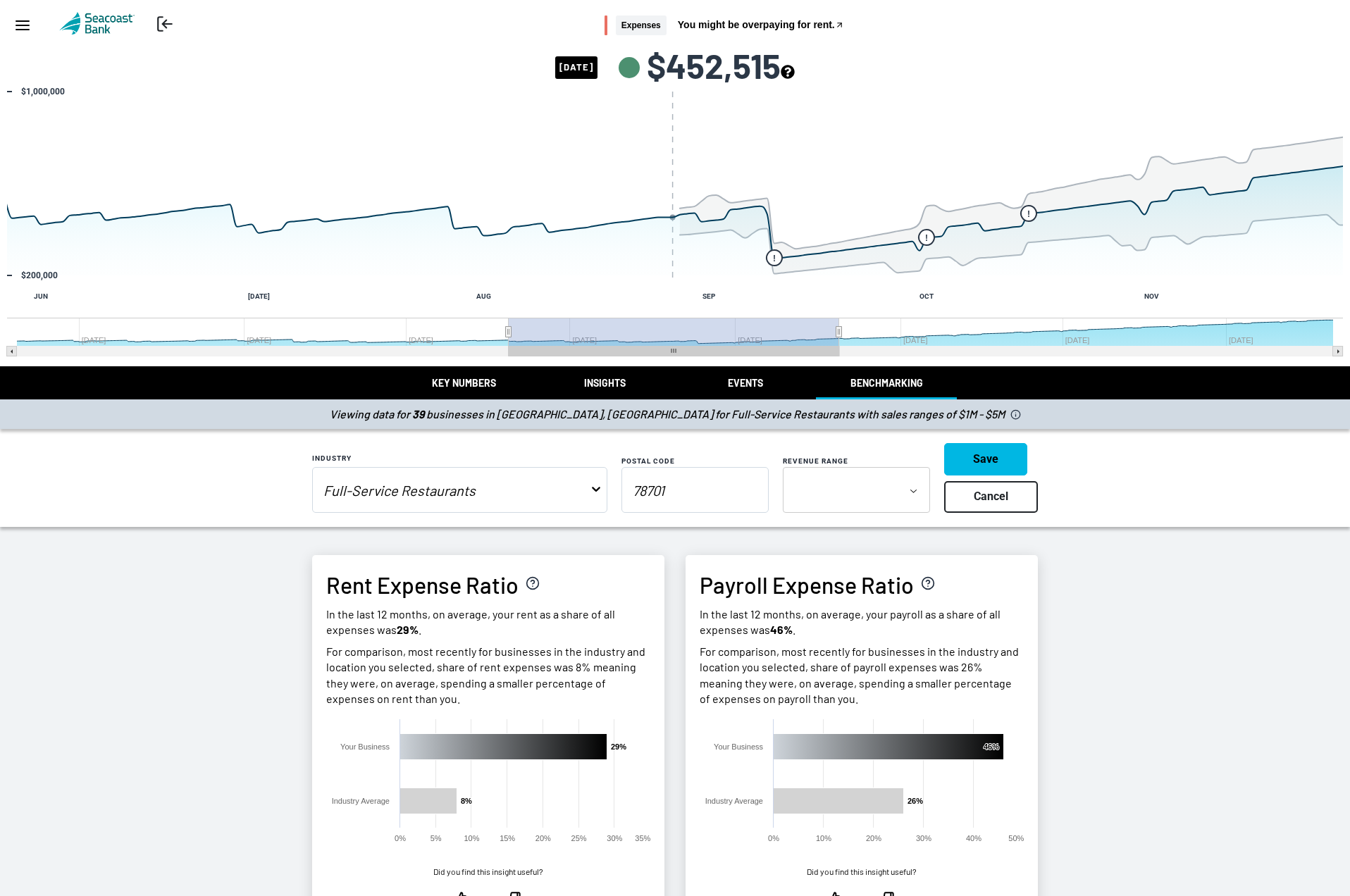
click at [653, 490] on input "78701" at bounding box center [695, 490] width 148 height 46
paste input "34994"
type input "34994"
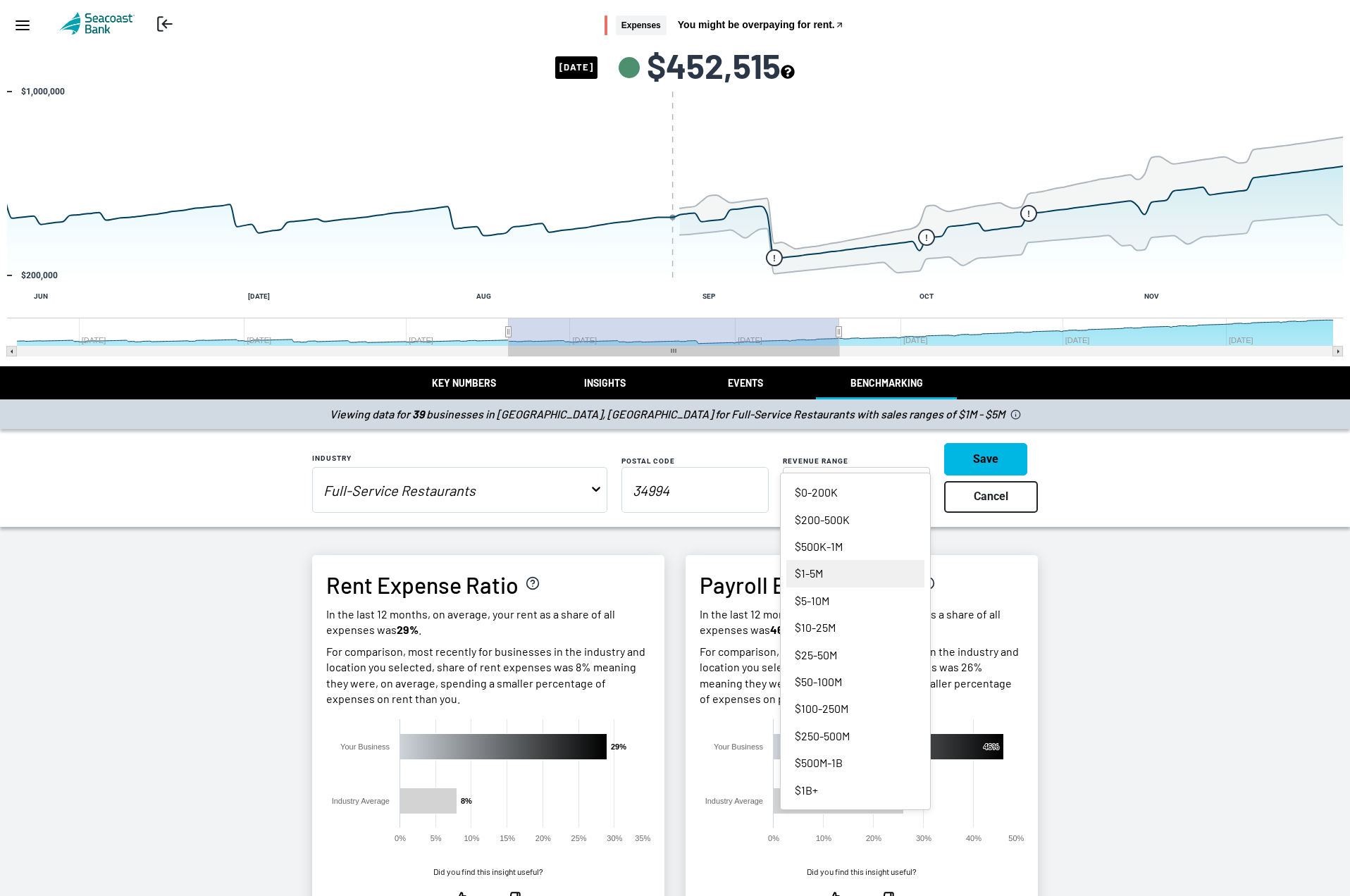
select select "3000000"
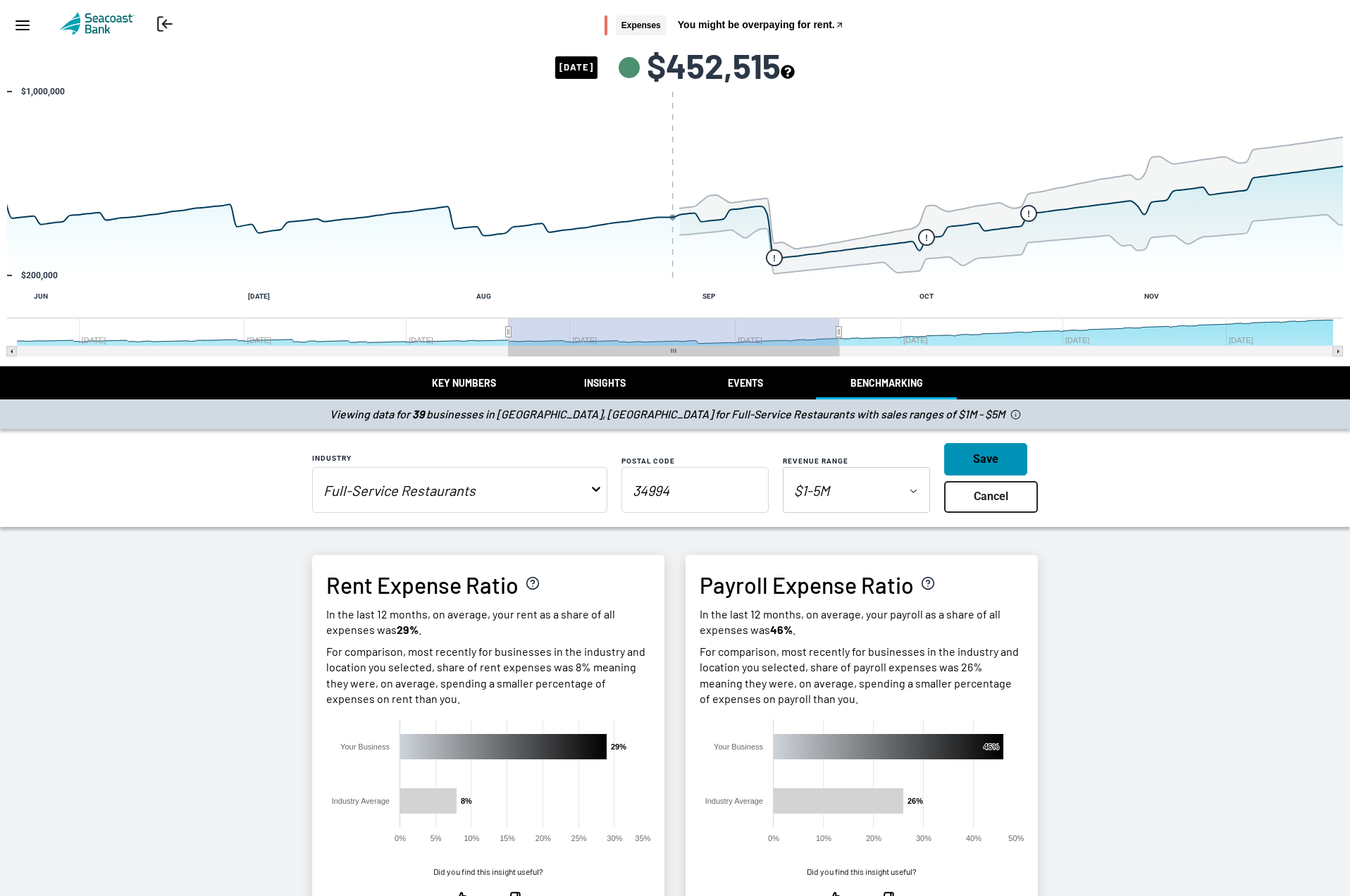
click at [994, 456] on button "Save" at bounding box center [986, 458] width 83 height 31
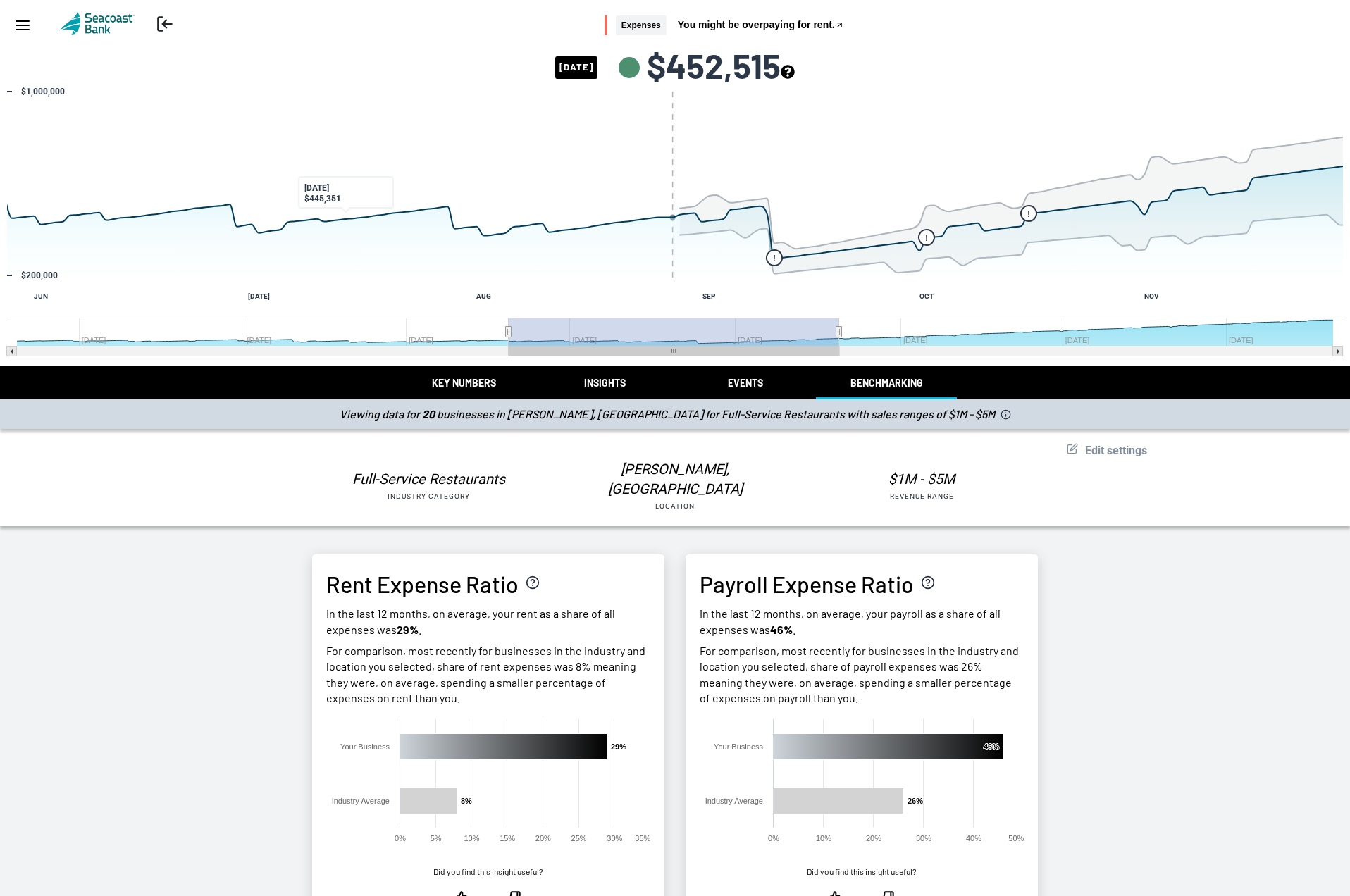
click at [165, 10] on div "Return to Online Banking Expenses You might be overpaying for rent." at bounding box center [675, 25] width 1350 height 50
click at [165, 22] on polyline at bounding box center [164, 23] width 4 height 8
